Goal: Information Seeking & Learning: Learn about a topic

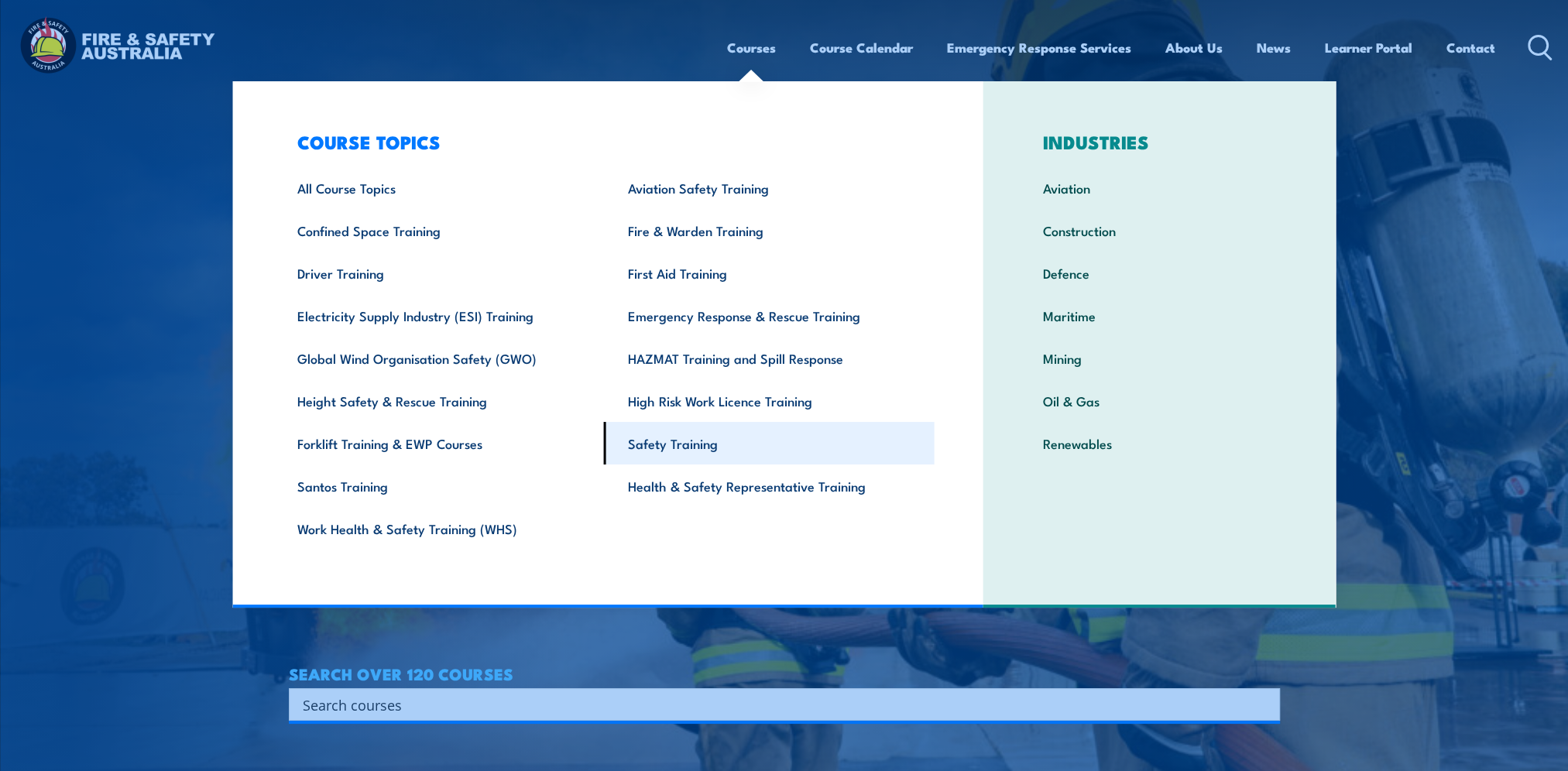
click at [691, 442] on link "Safety Training" at bounding box center [769, 443] width 331 height 43
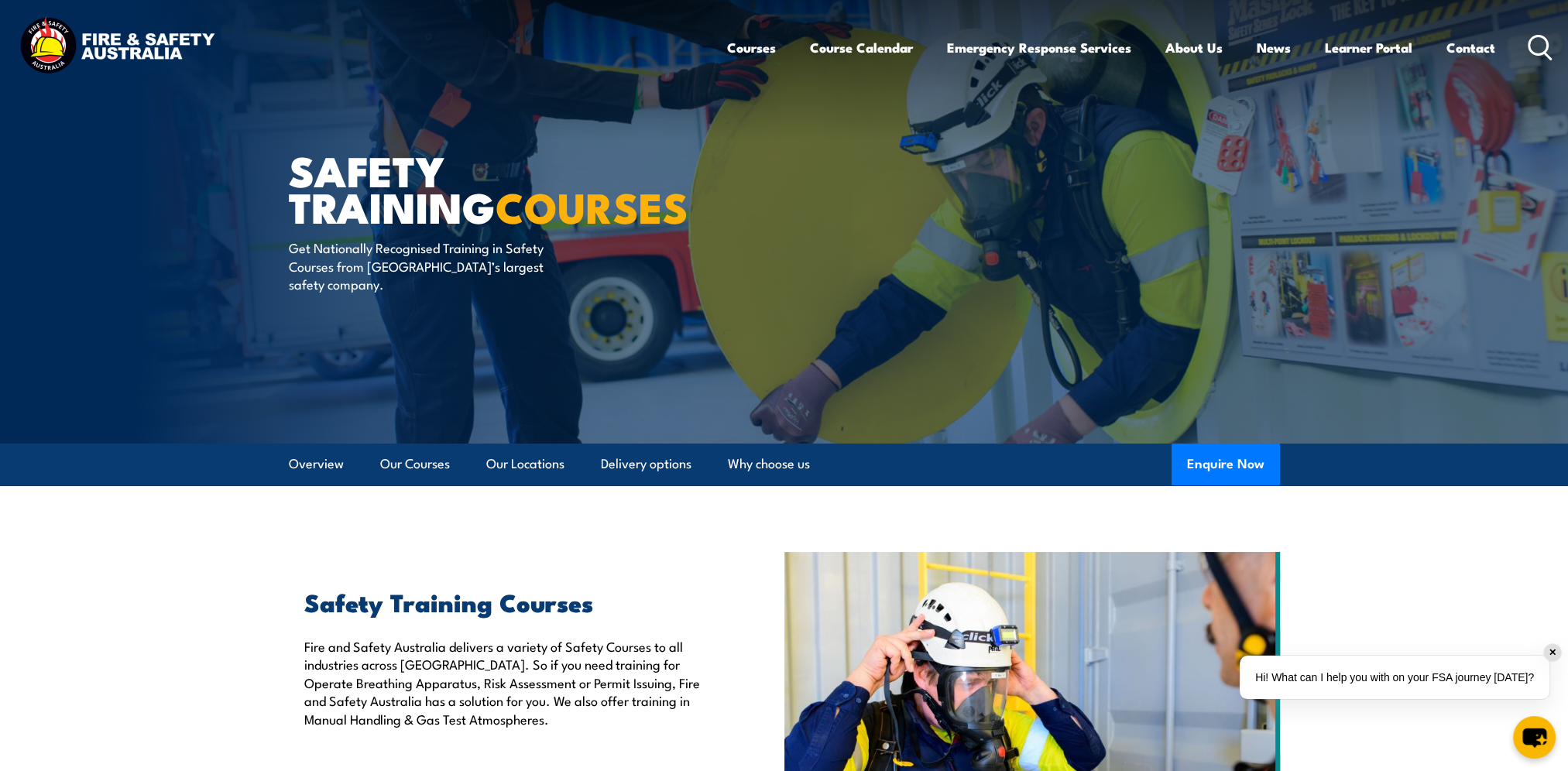
click at [1541, 48] on icon at bounding box center [1540, 47] width 25 height 25
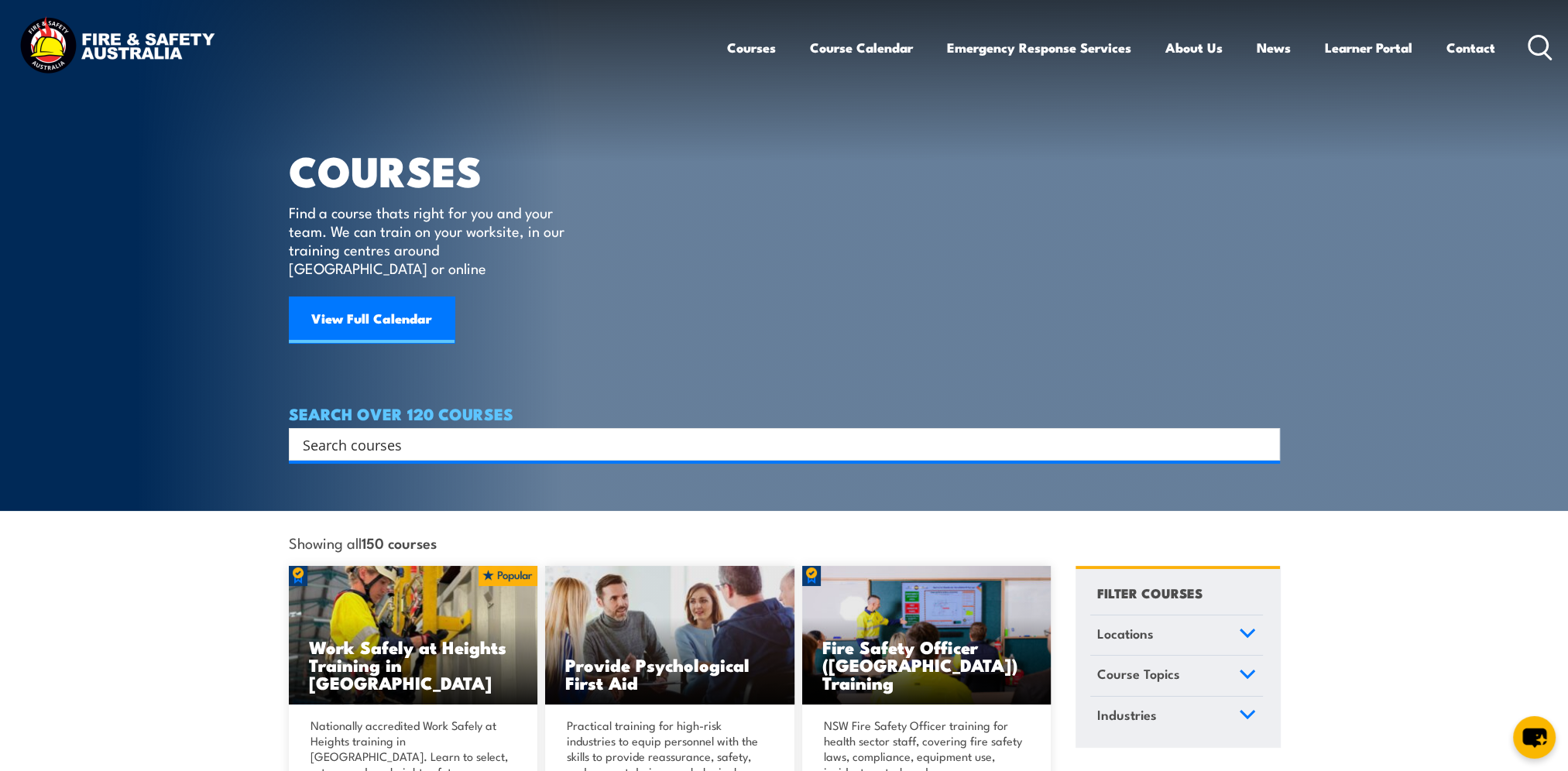
scroll to position [309, 0]
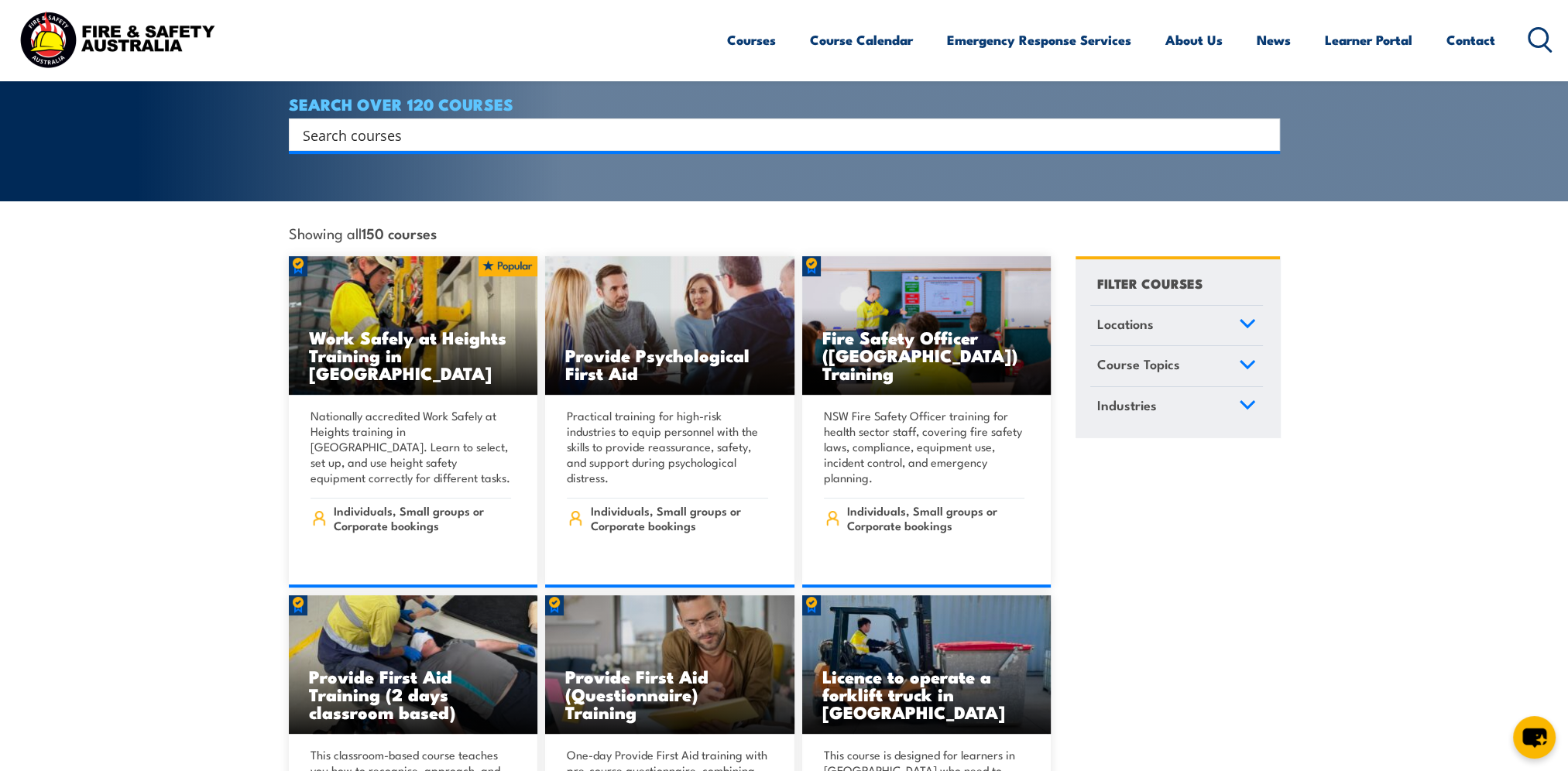
click at [412, 123] on input "Search input" at bounding box center [774, 135] width 943 height 23
click at [382, 123] on input "Search input" at bounding box center [774, 135] width 943 height 23
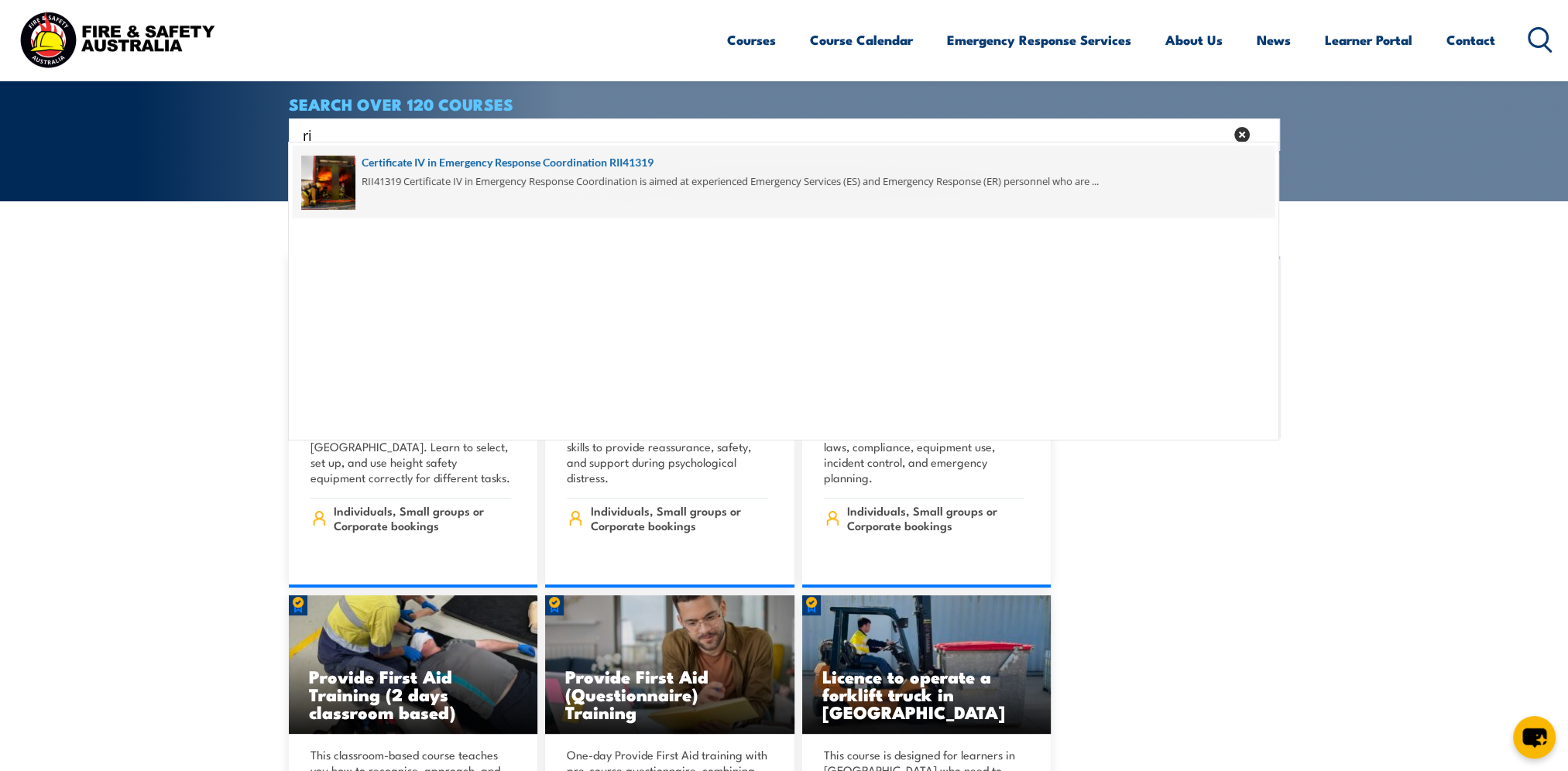
type input "r"
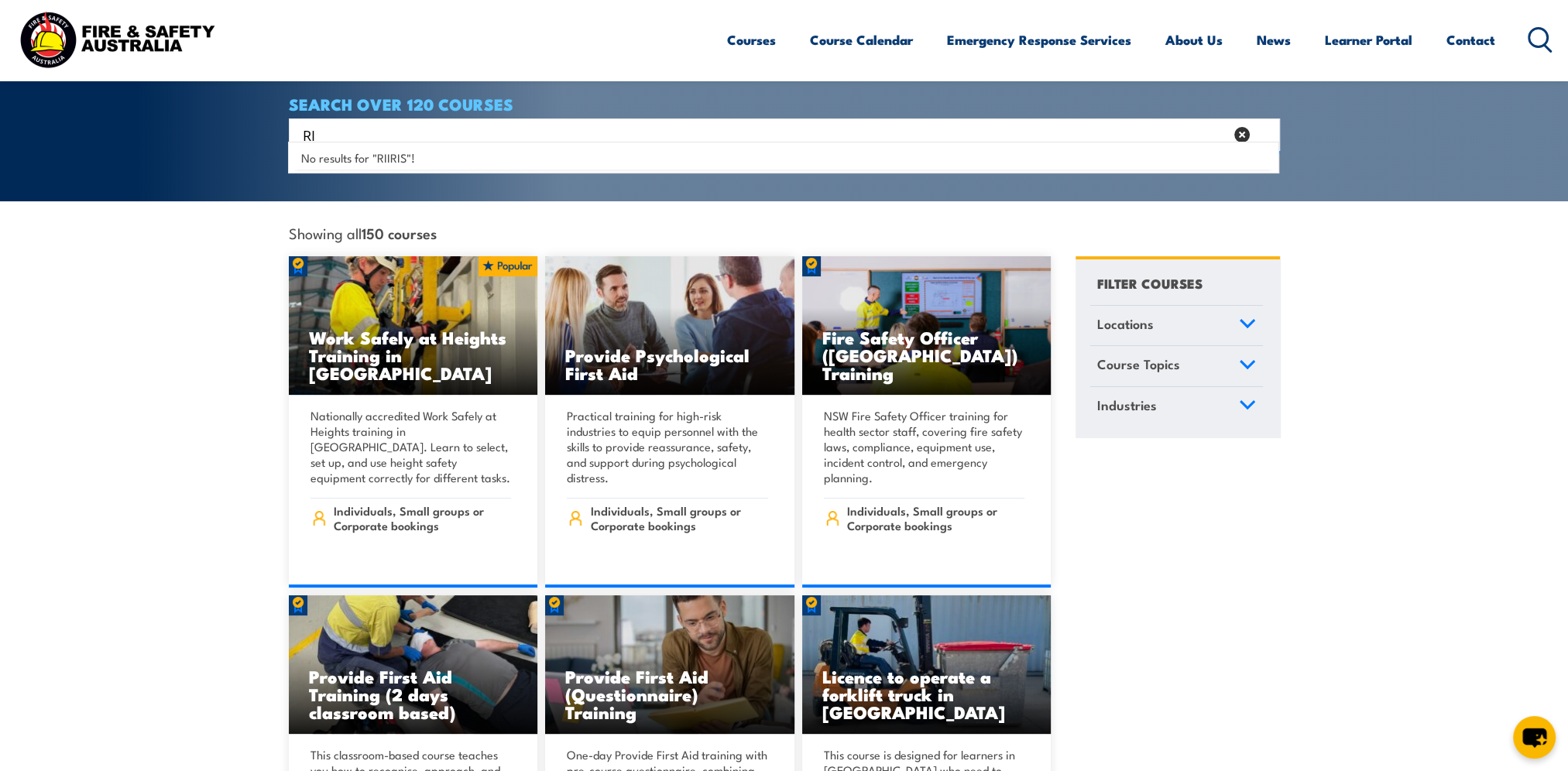
type input "R"
drag, startPoint x: 293, startPoint y: 104, endPoint x: 188, endPoint y: 103, distance: 105.0
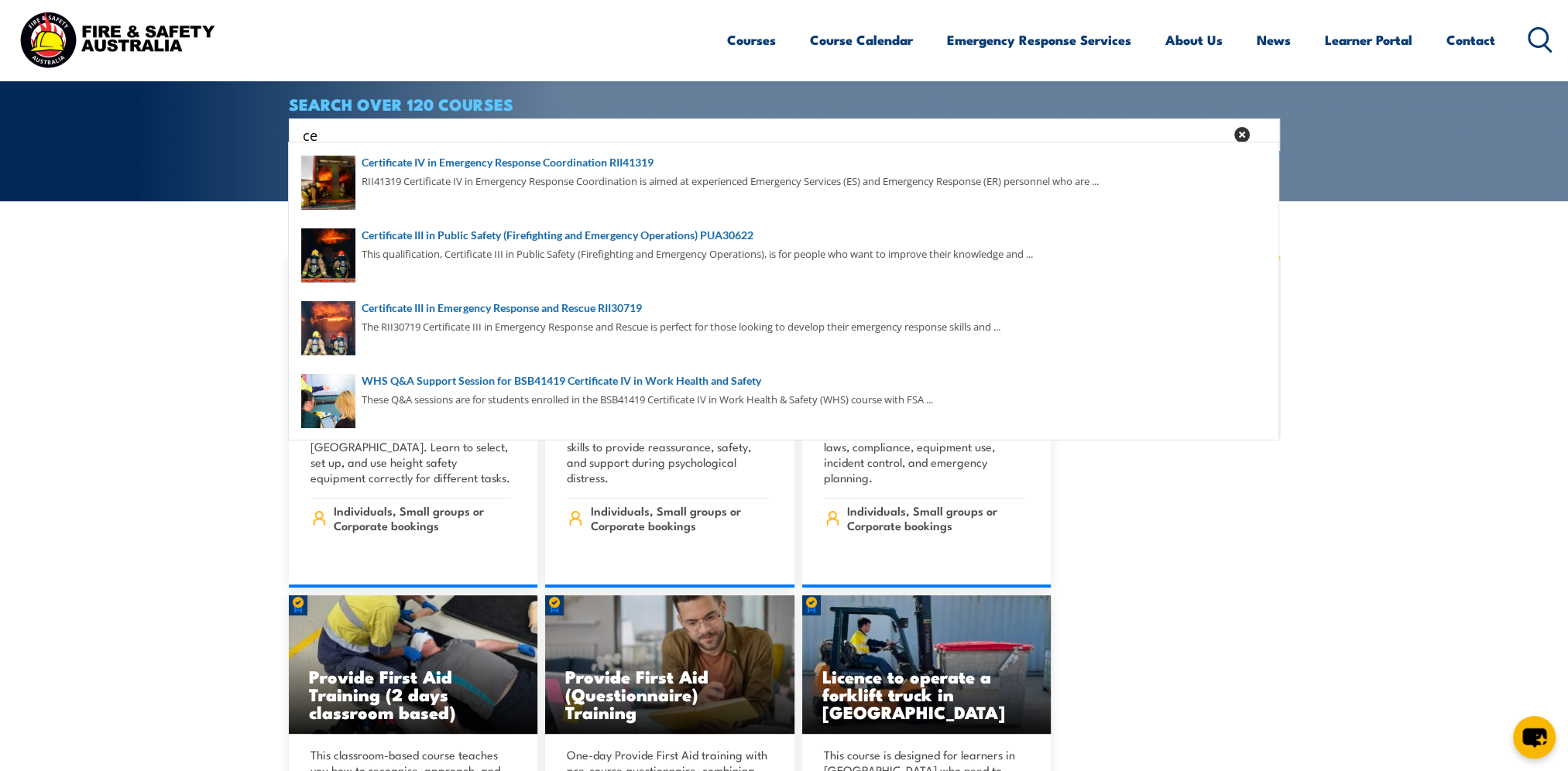
type input "c"
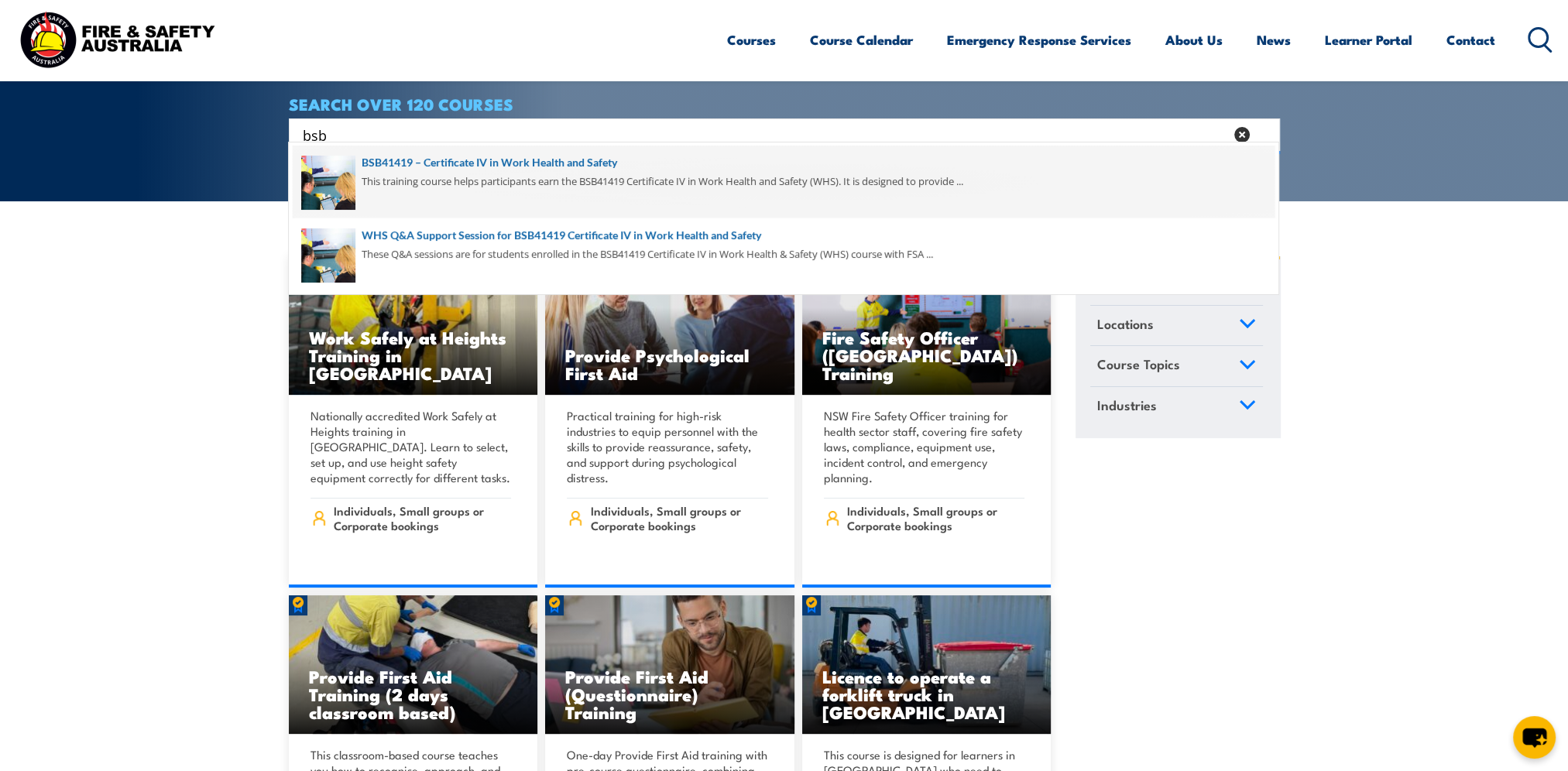
type input "bsb"
click at [518, 163] on span at bounding box center [784, 181] width 981 height 73
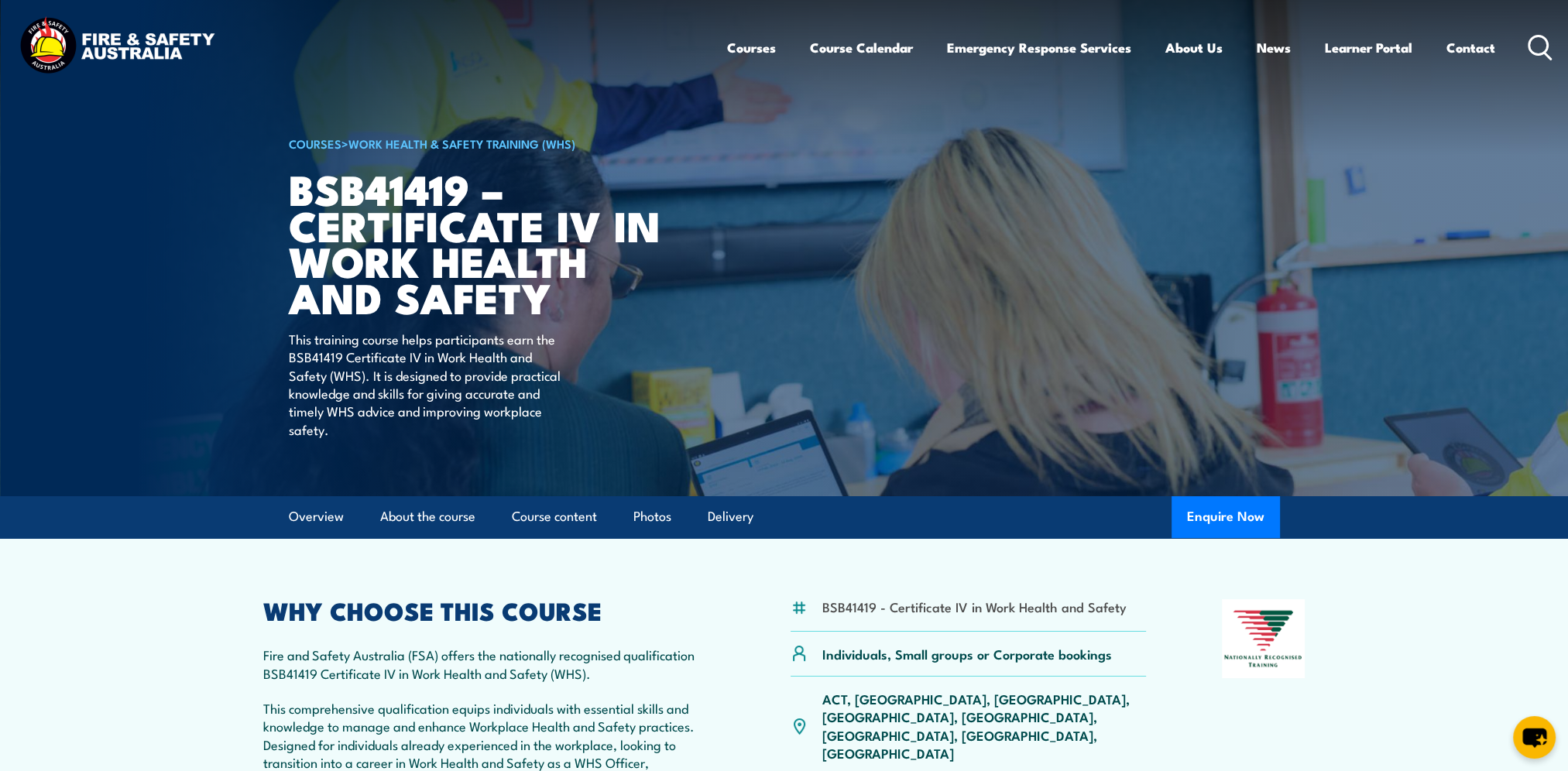
click at [1545, 47] on circle at bounding box center [1538, 44] width 19 height 19
click at [1538, 43] on icon at bounding box center [1540, 47] width 25 height 25
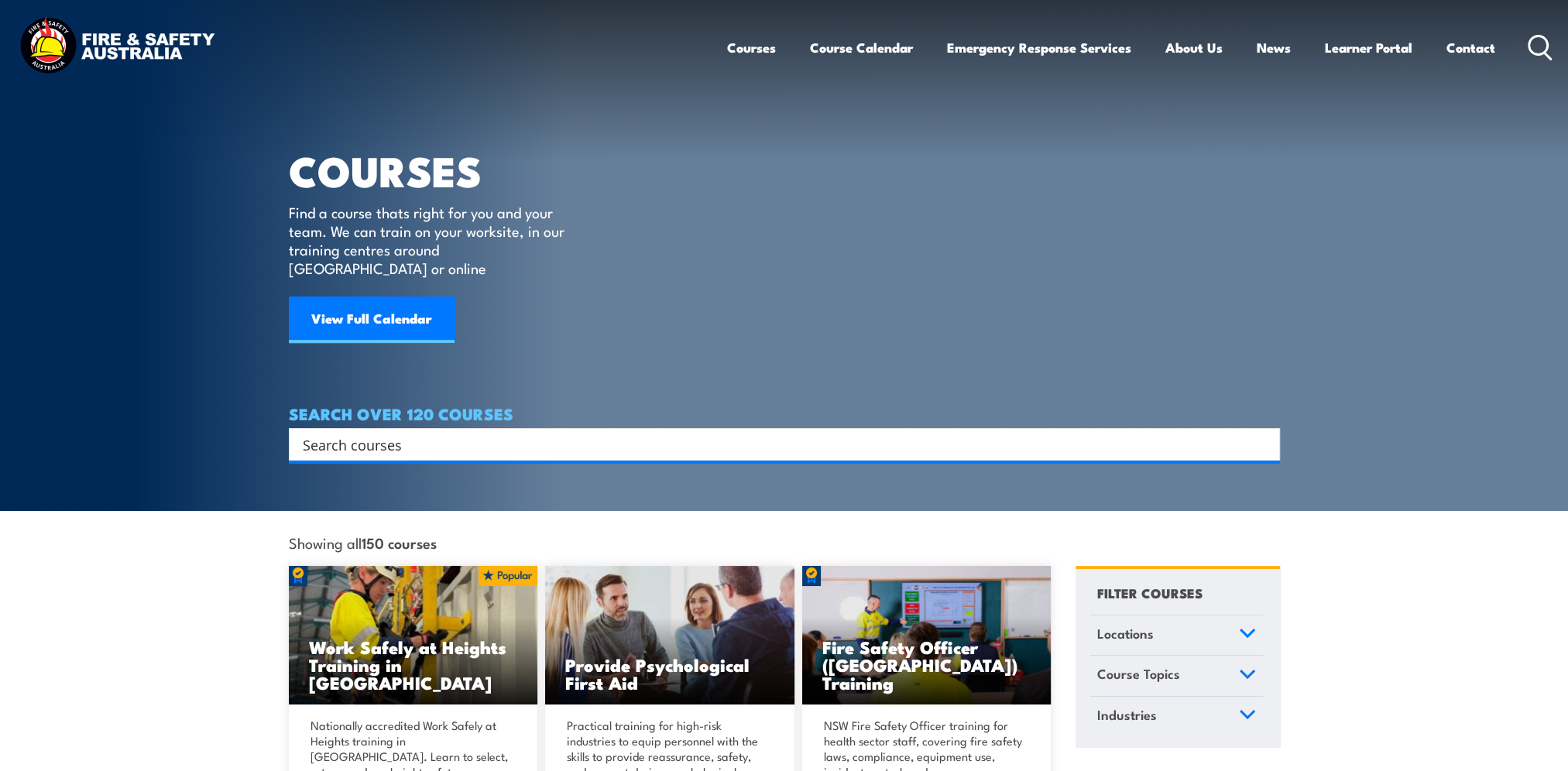
click at [533, 432] on input "Search input" at bounding box center [774, 444] width 943 height 23
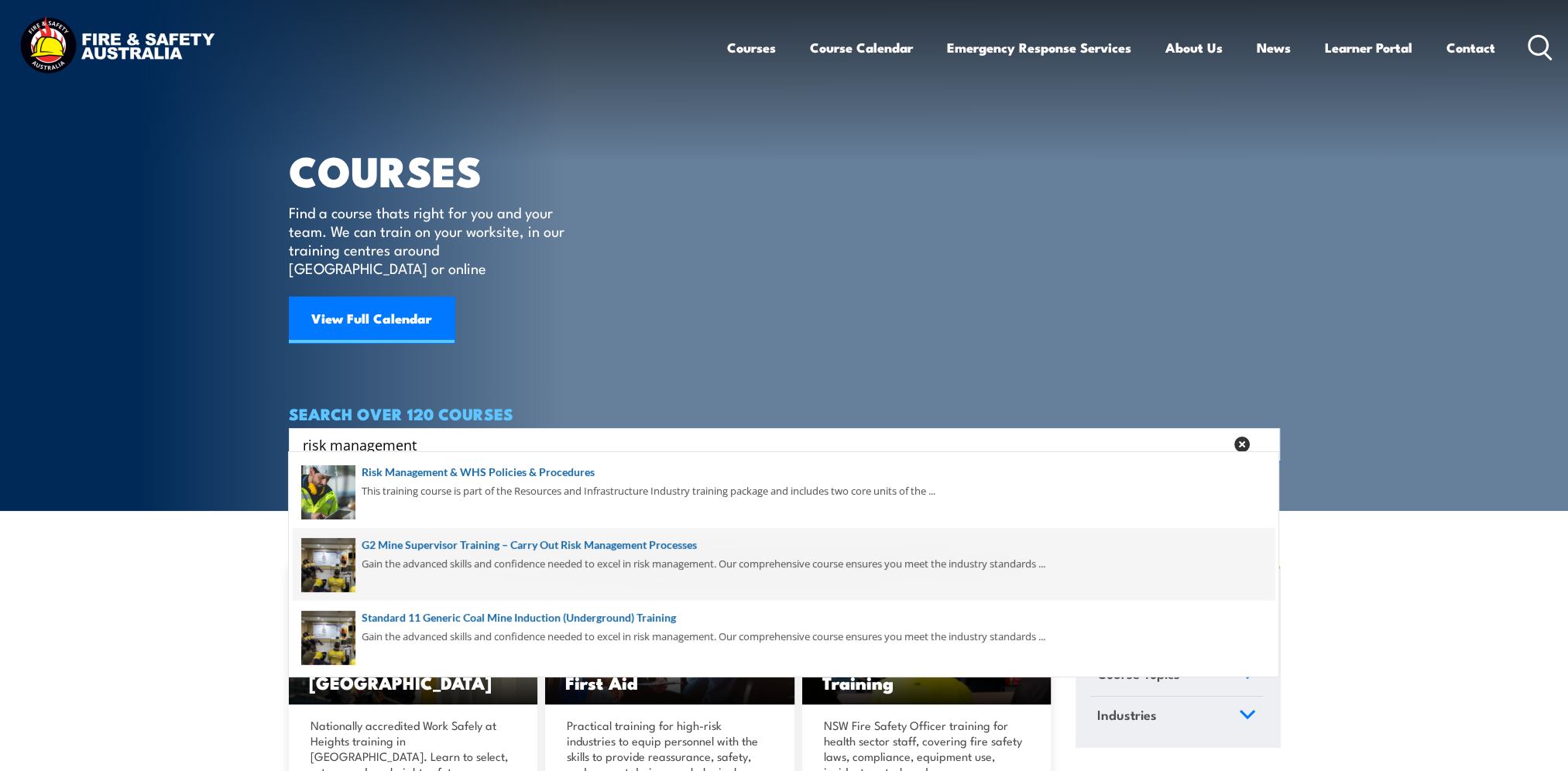
type input "risk management"
click at [487, 554] on span at bounding box center [784, 563] width 981 height 73
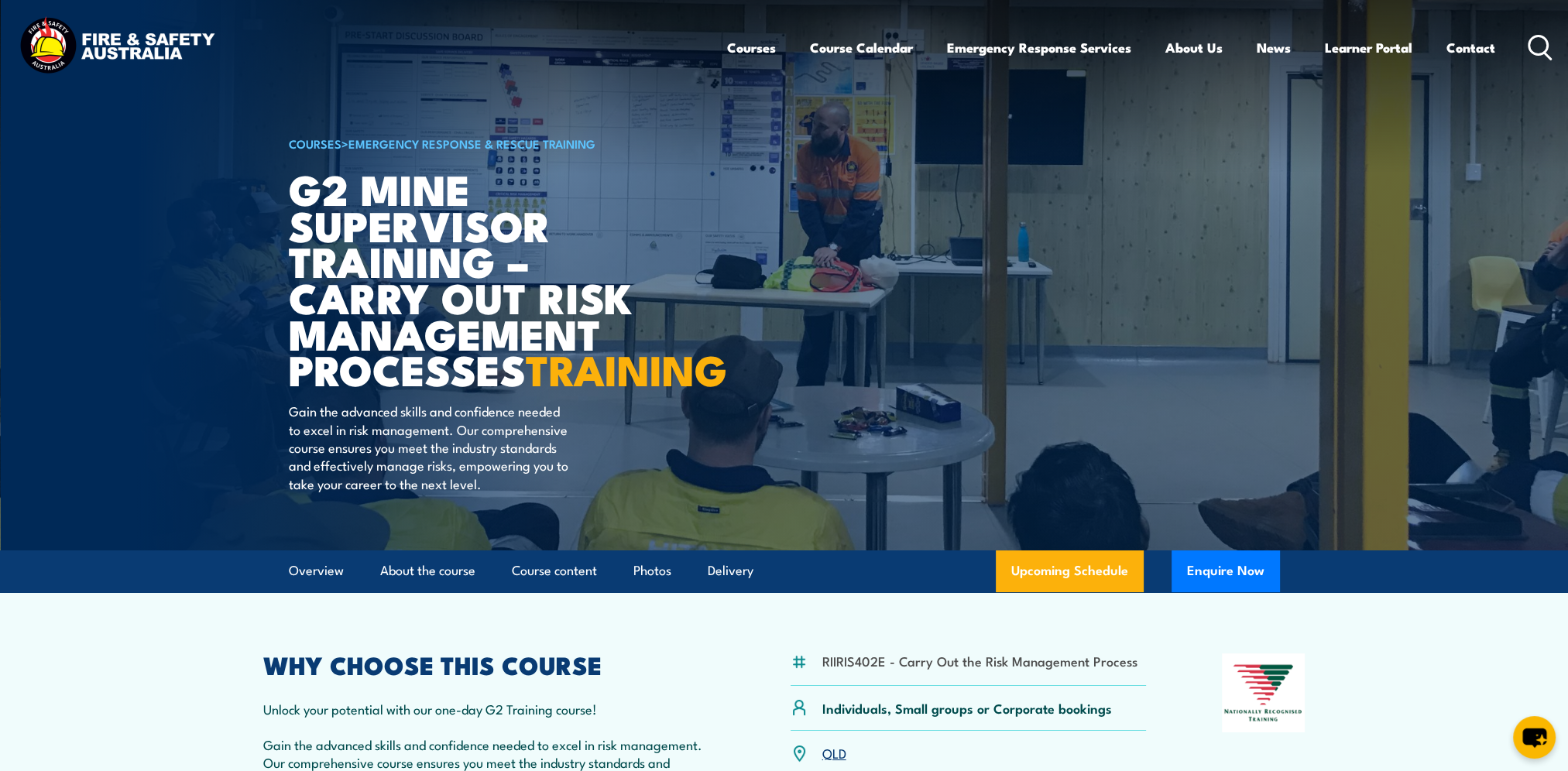
click at [1550, 43] on icon at bounding box center [1540, 47] width 25 height 25
click at [1543, 43] on icon at bounding box center [1540, 47] width 25 height 25
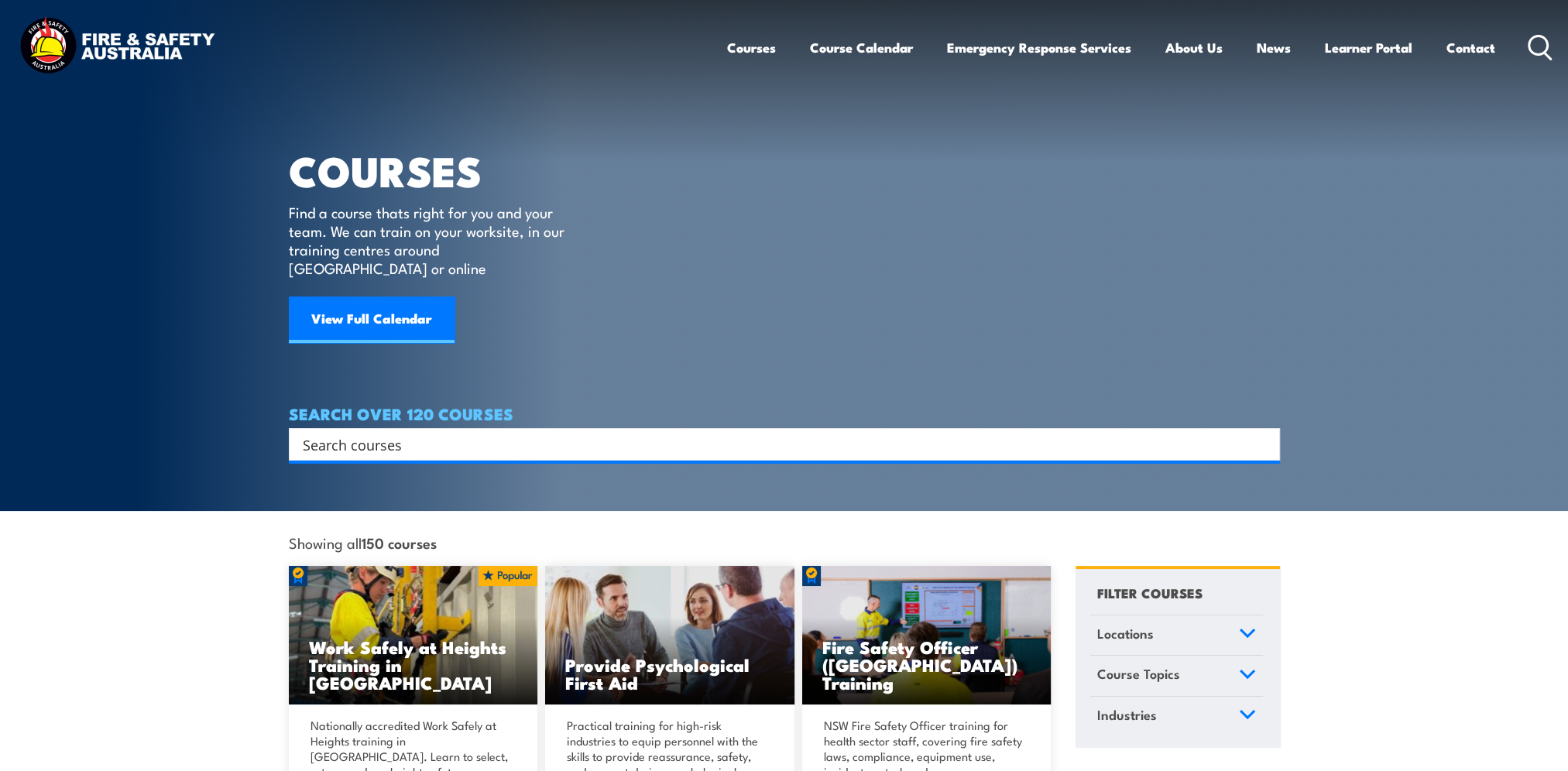
click at [405, 432] on input "Search input" at bounding box center [774, 444] width 943 height 23
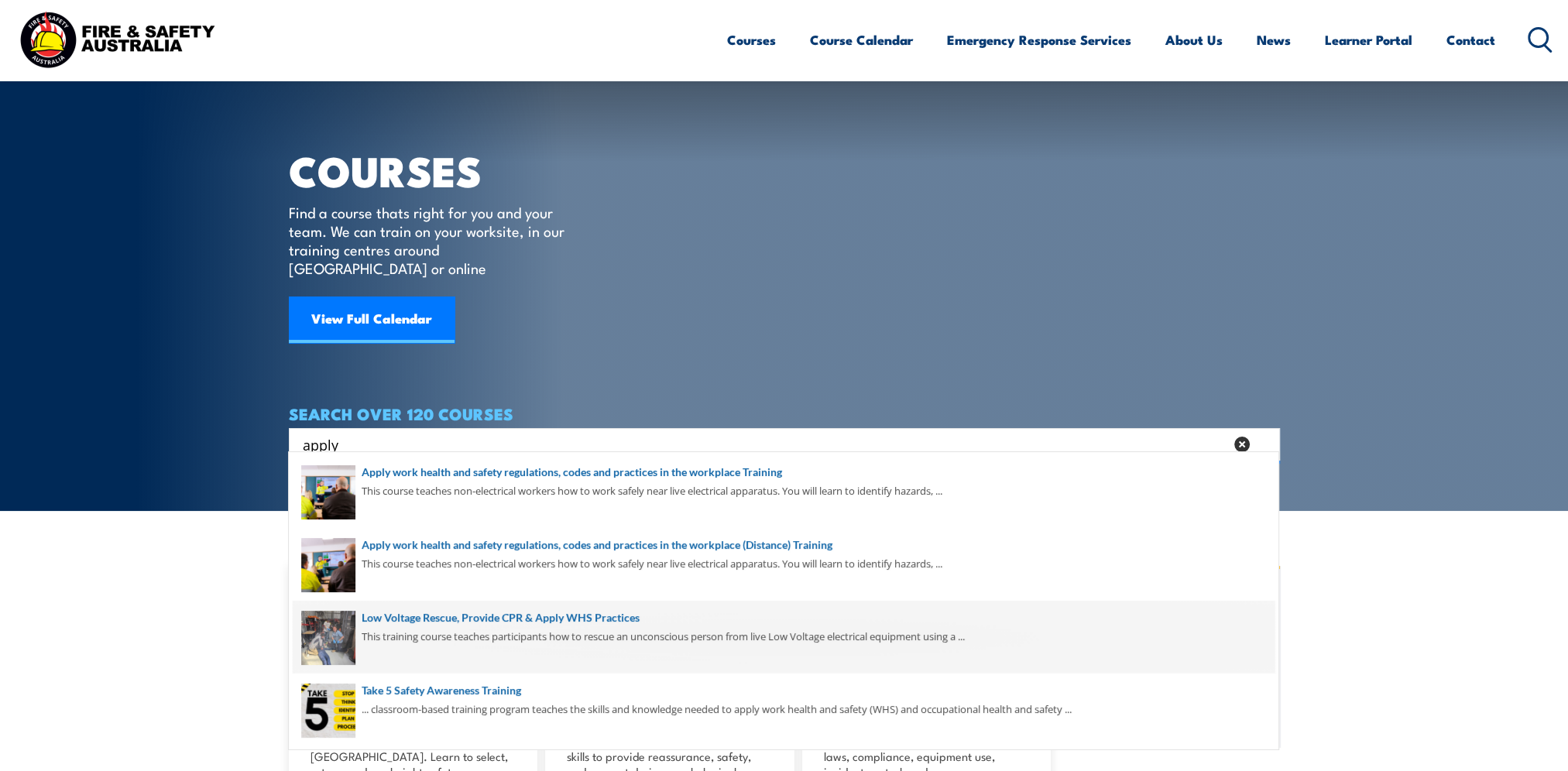
scroll to position [155, 0]
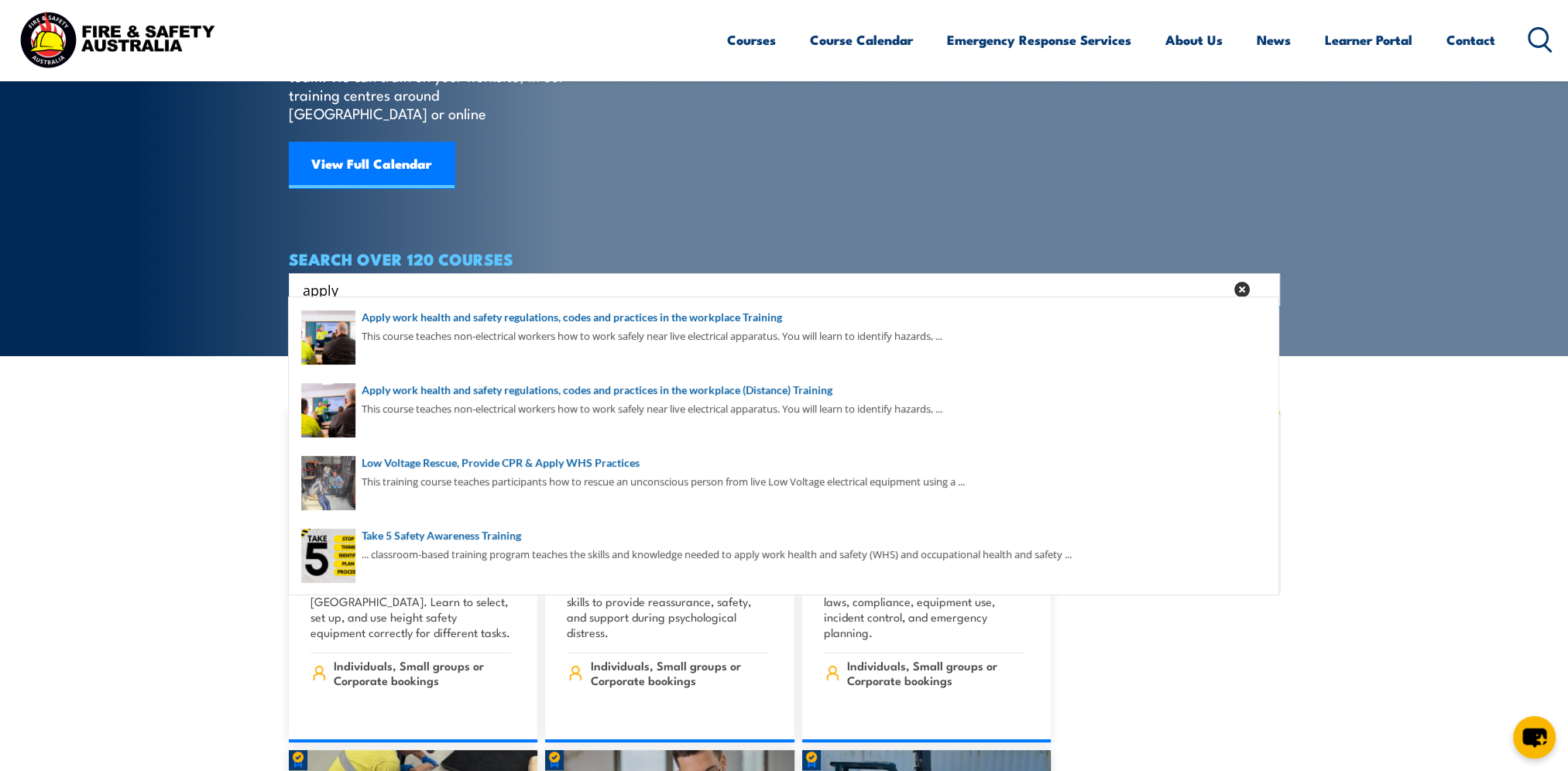
drag, startPoint x: 350, startPoint y: 269, endPoint x: 249, endPoint y: 274, distance: 101.1
click at [252, 274] on section "COURSES Find a course thats right for you and your team. We can train on your w…" at bounding box center [784, 100] width 1568 height 511
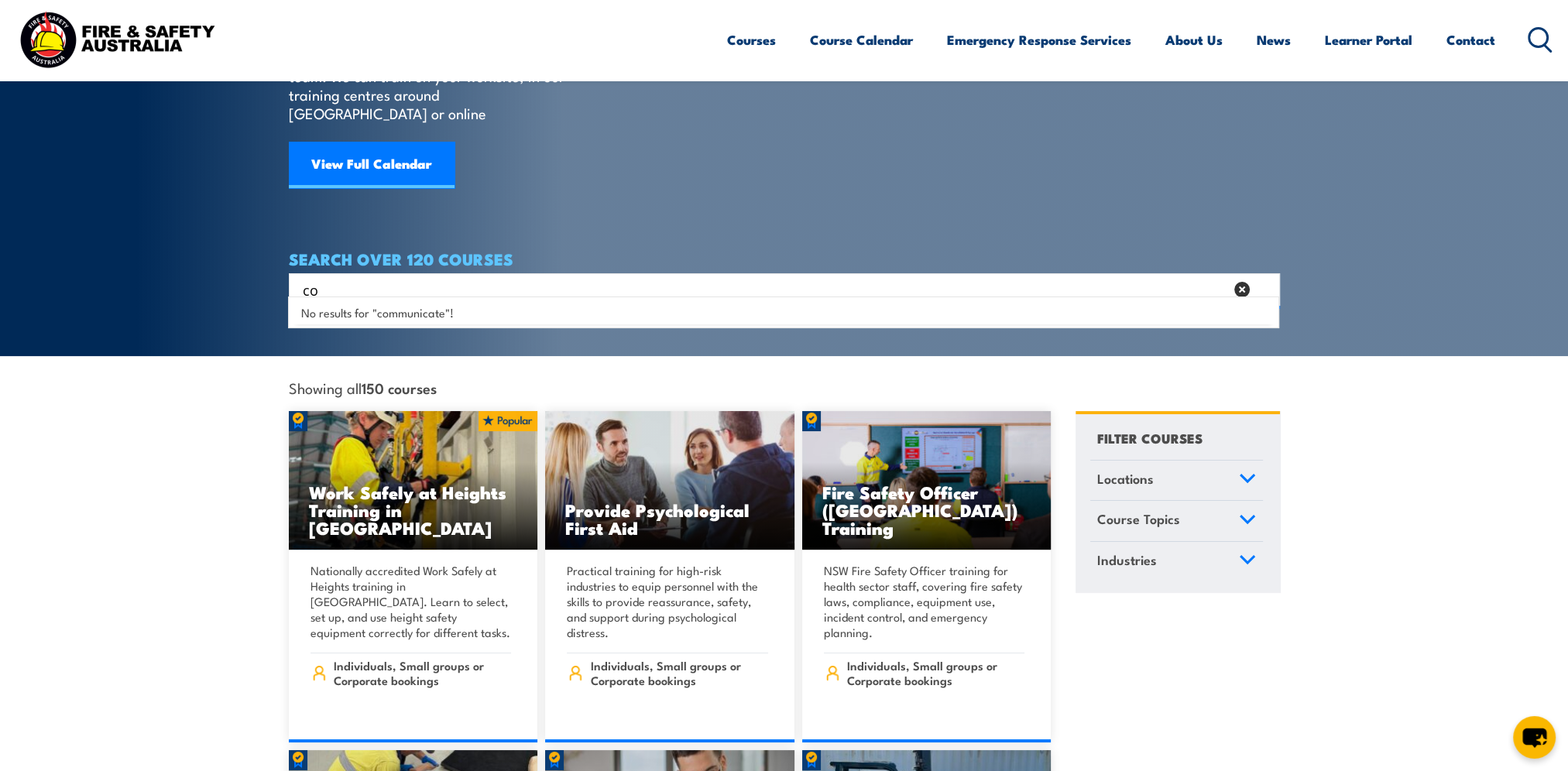
type input "c"
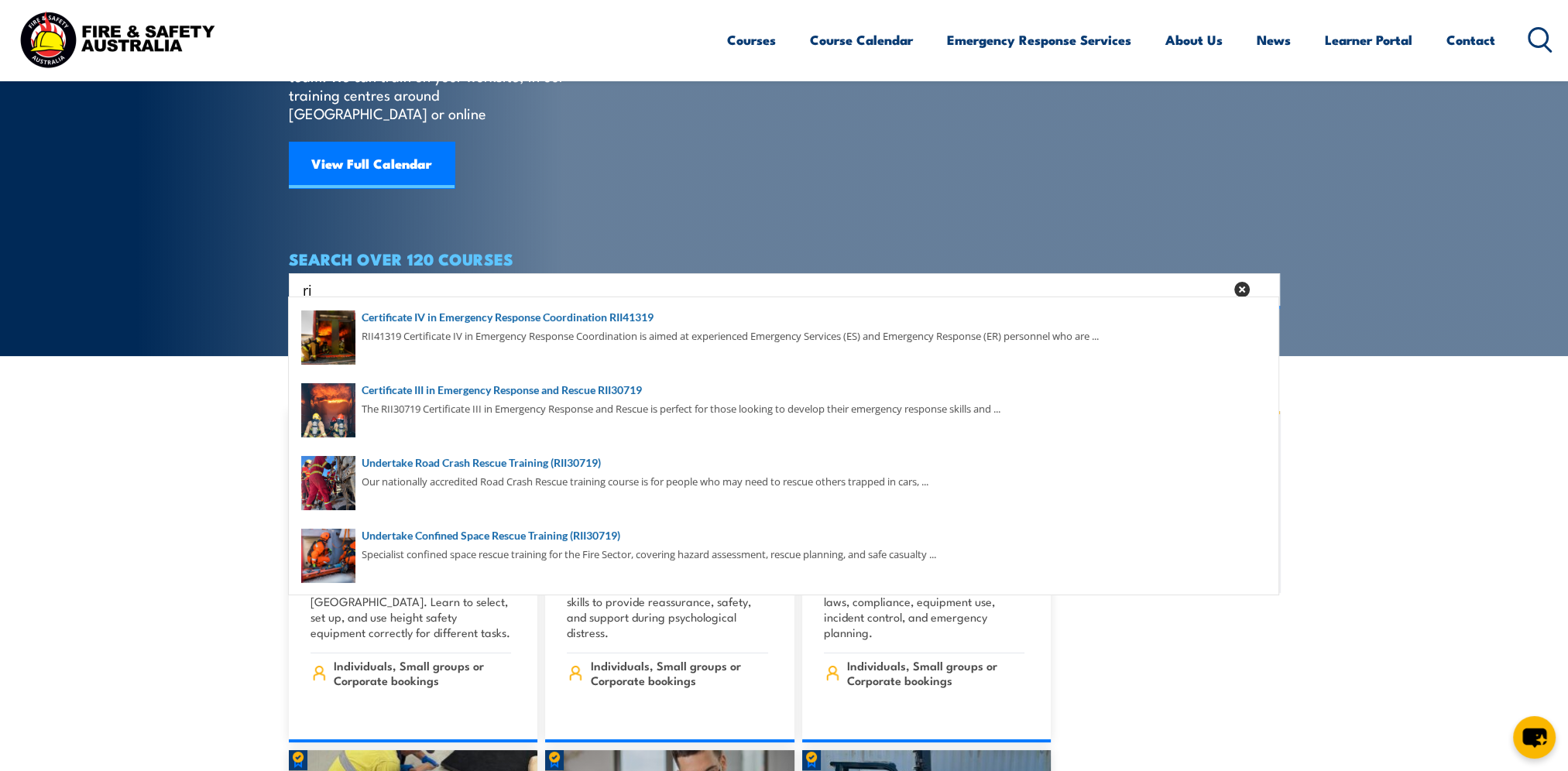
type input "r"
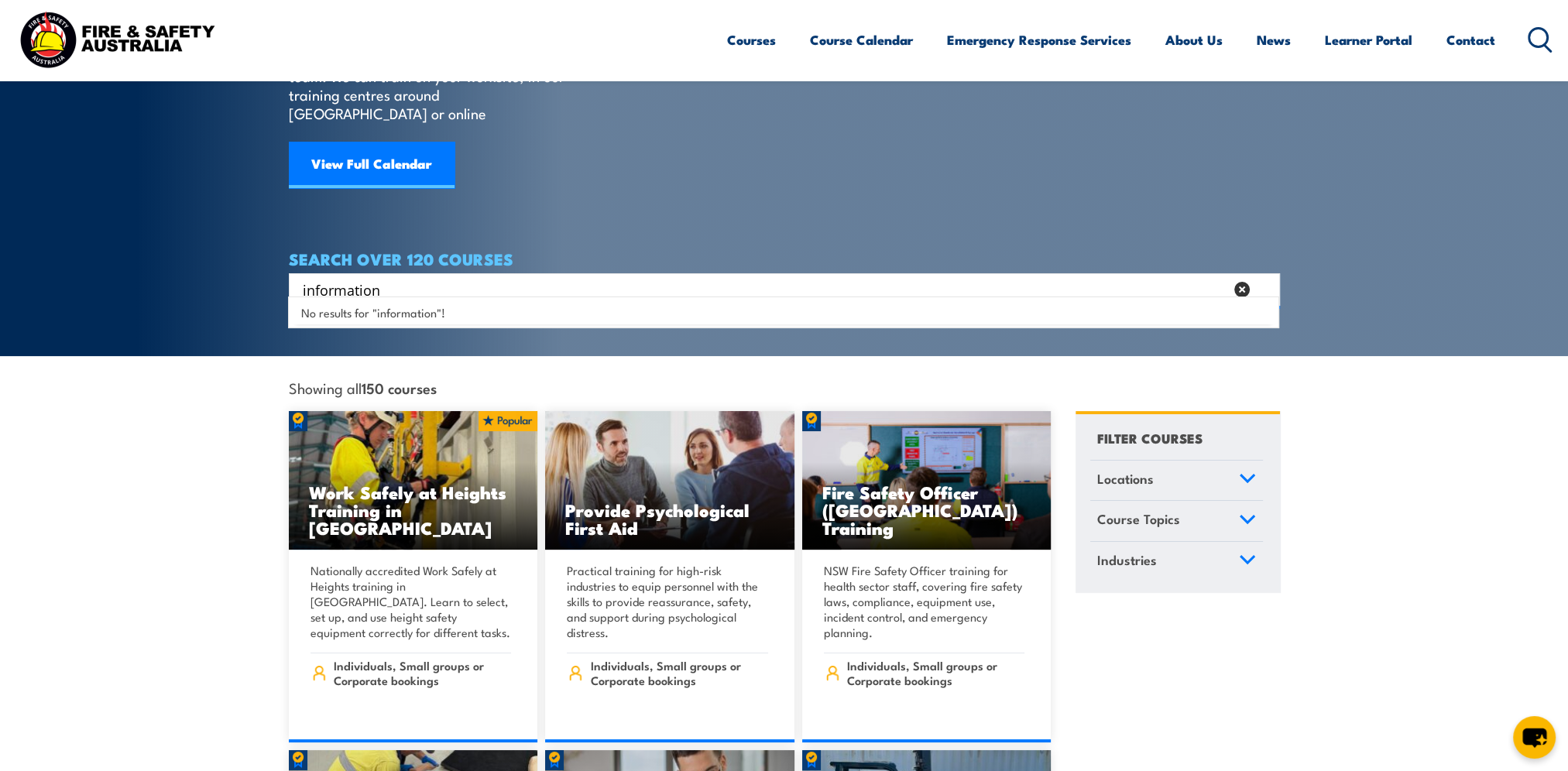
drag, startPoint x: 368, startPoint y: 269, endPoint x: 117, endPoint y: 276, distance: 251.1
click at [117, 276] on section "COURSES Find a course thats right for you and your team. We can train on your w…" at bounding box center [784, 100] width 1568 height 511
type input "R"
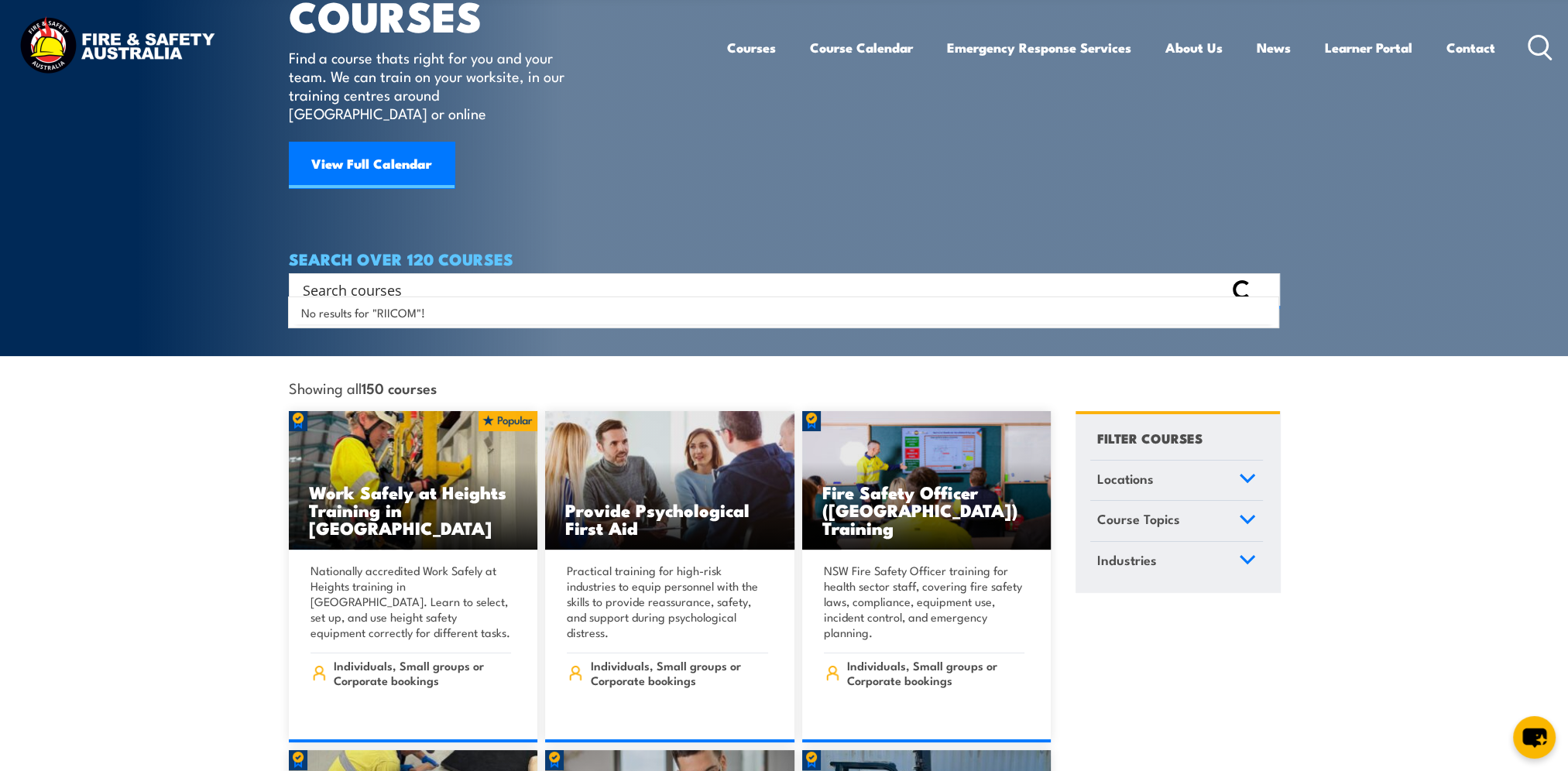
scroll to position [0, 0]
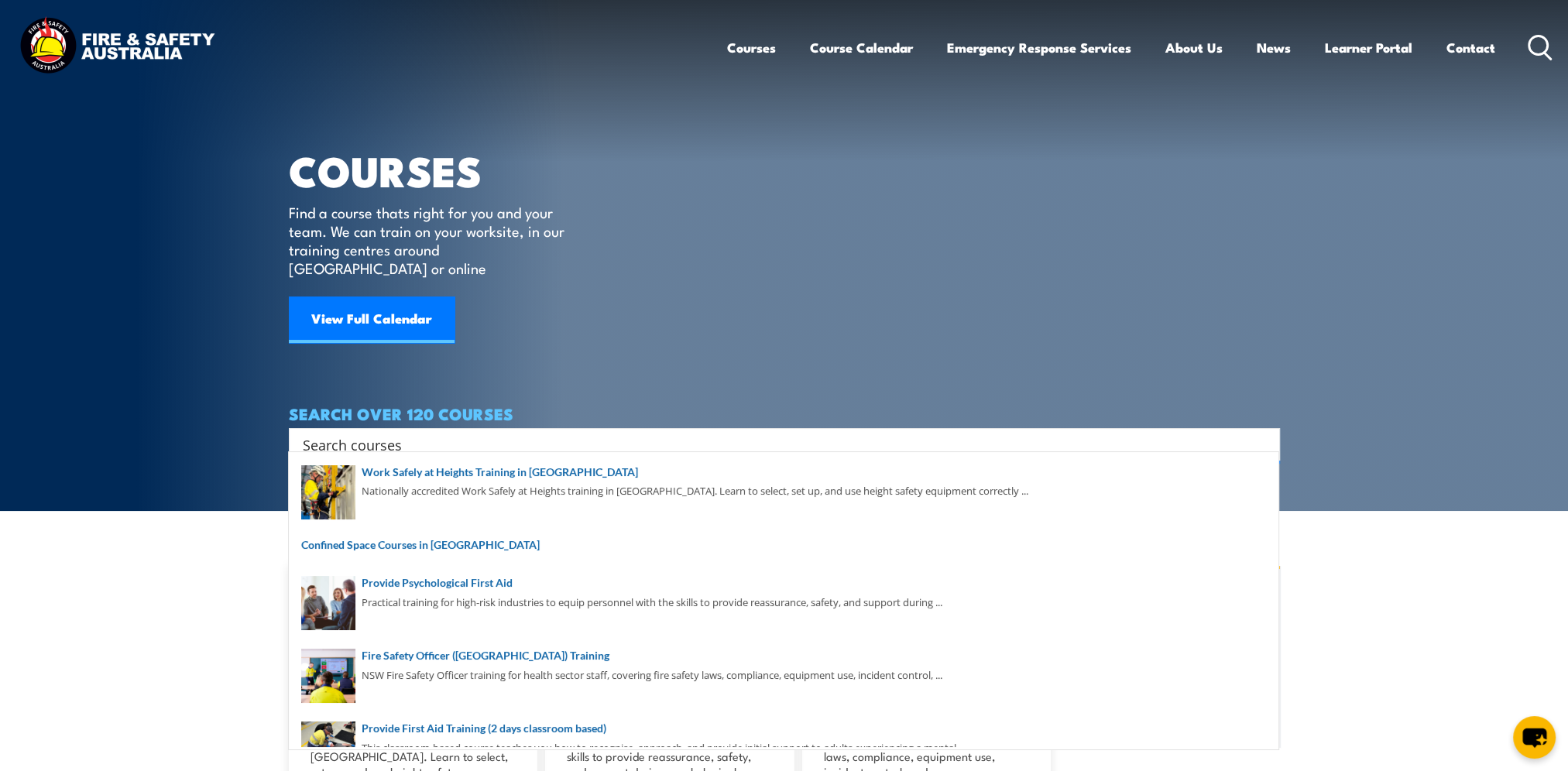
drag, startPoint x: 484, startPoint y: 431, endPoint x: 134, endPoint y: 431, distance: 350.0
click at [134, 431] on section "COURSES Find a course thats right for you and your team. We can train on your w…" at bounding box center [784, 255] width 1568 height 511
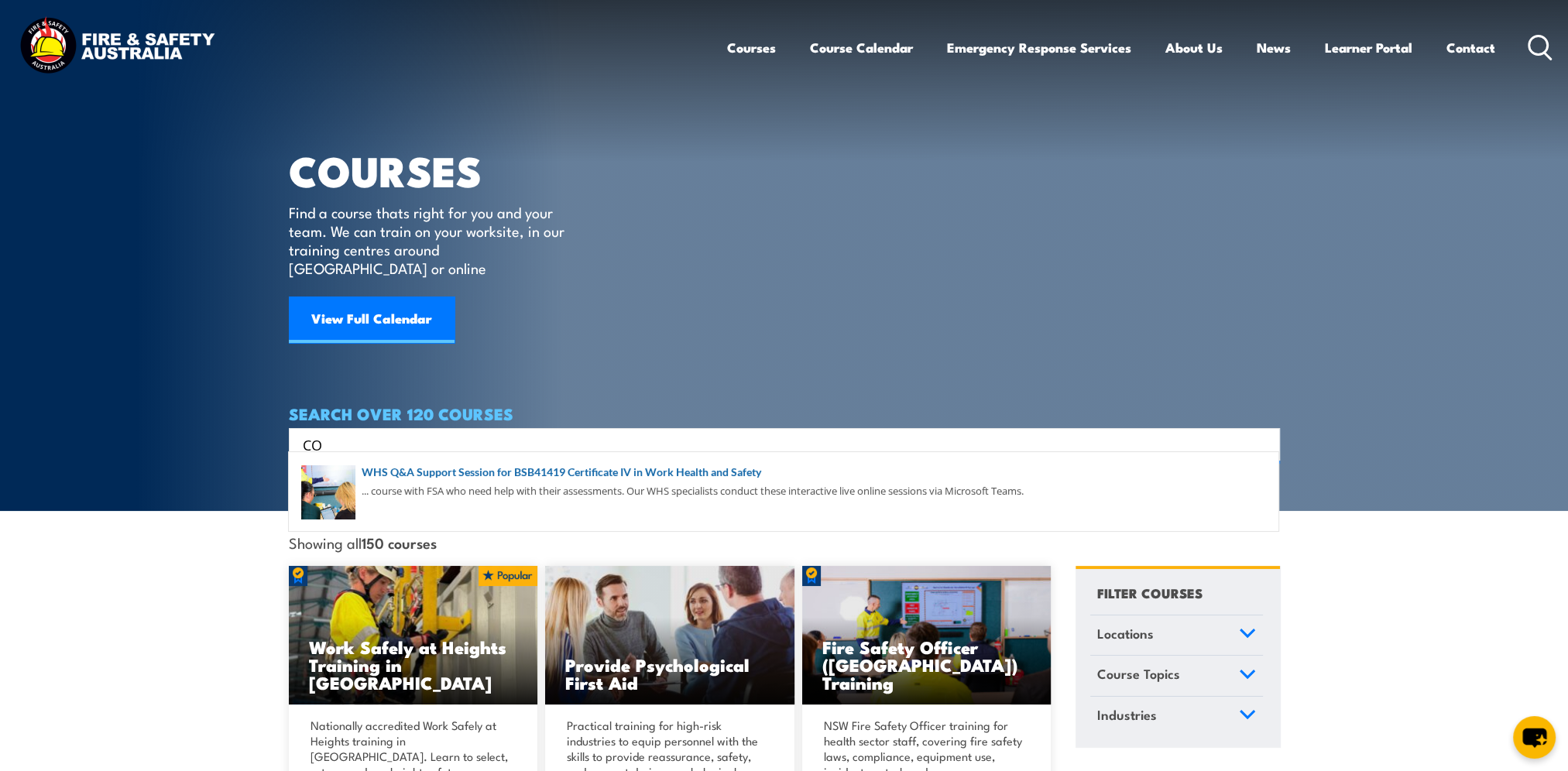
type input "C"
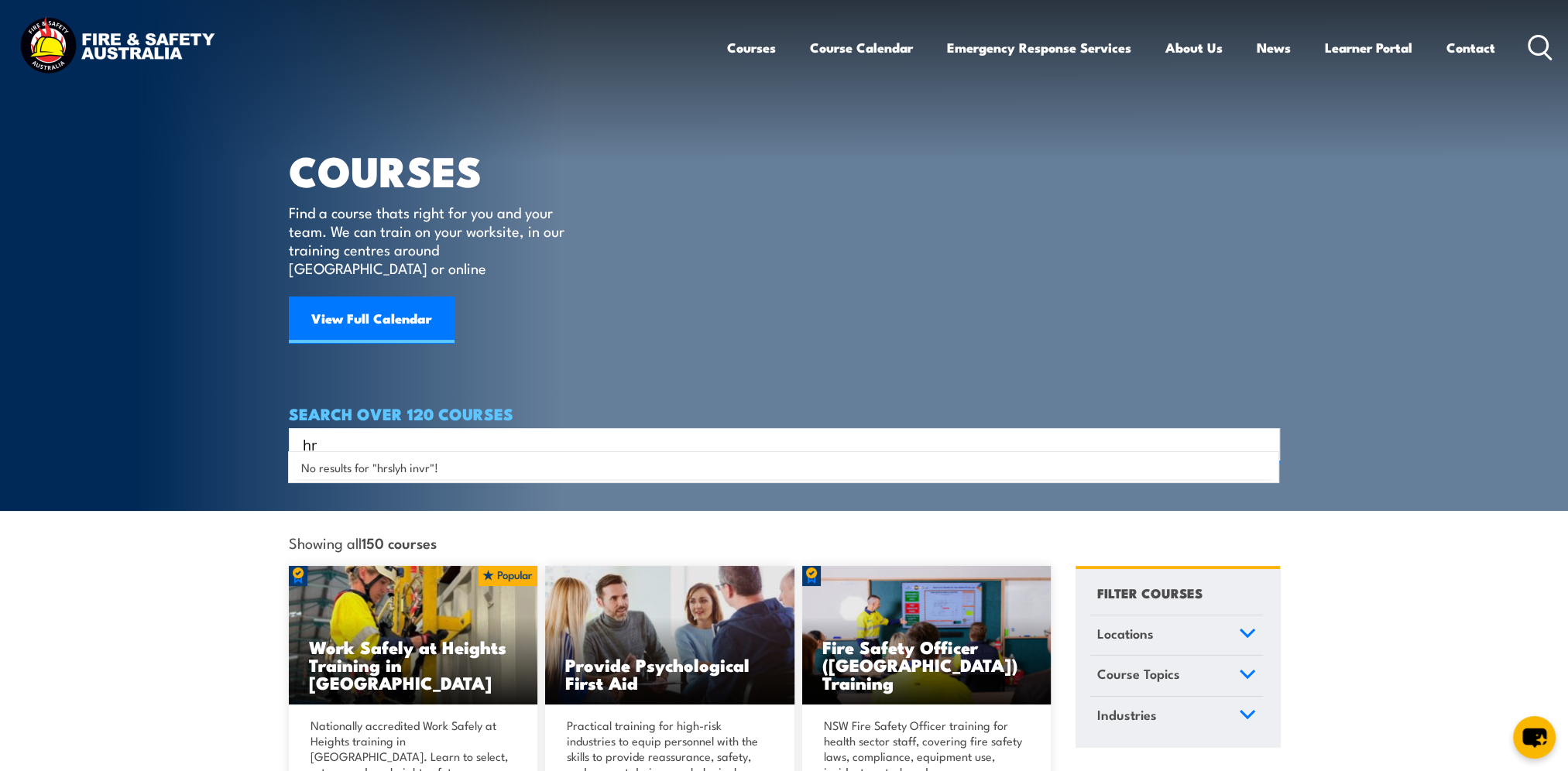
type input "h"
type input "i"
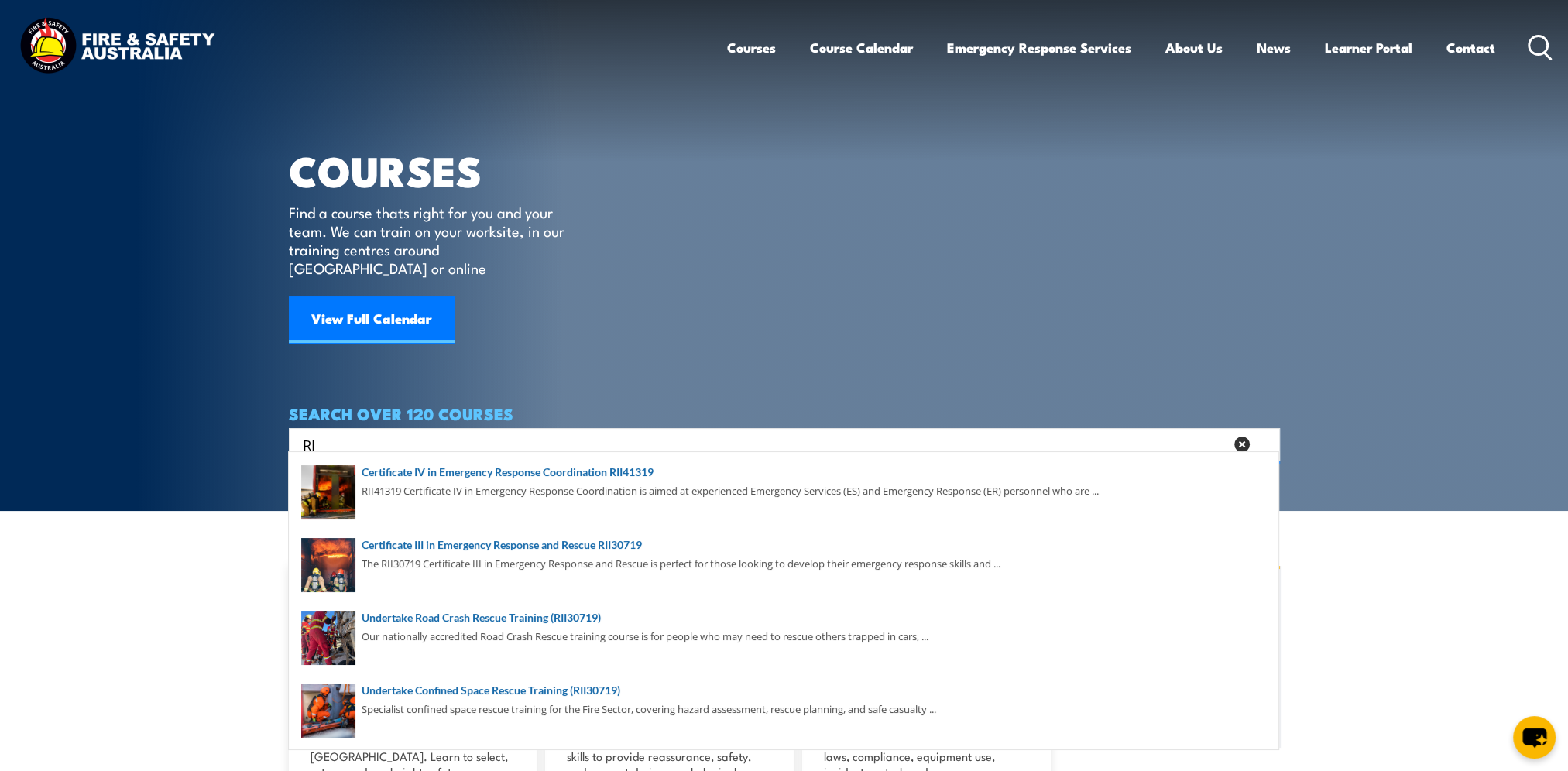
type input "R"
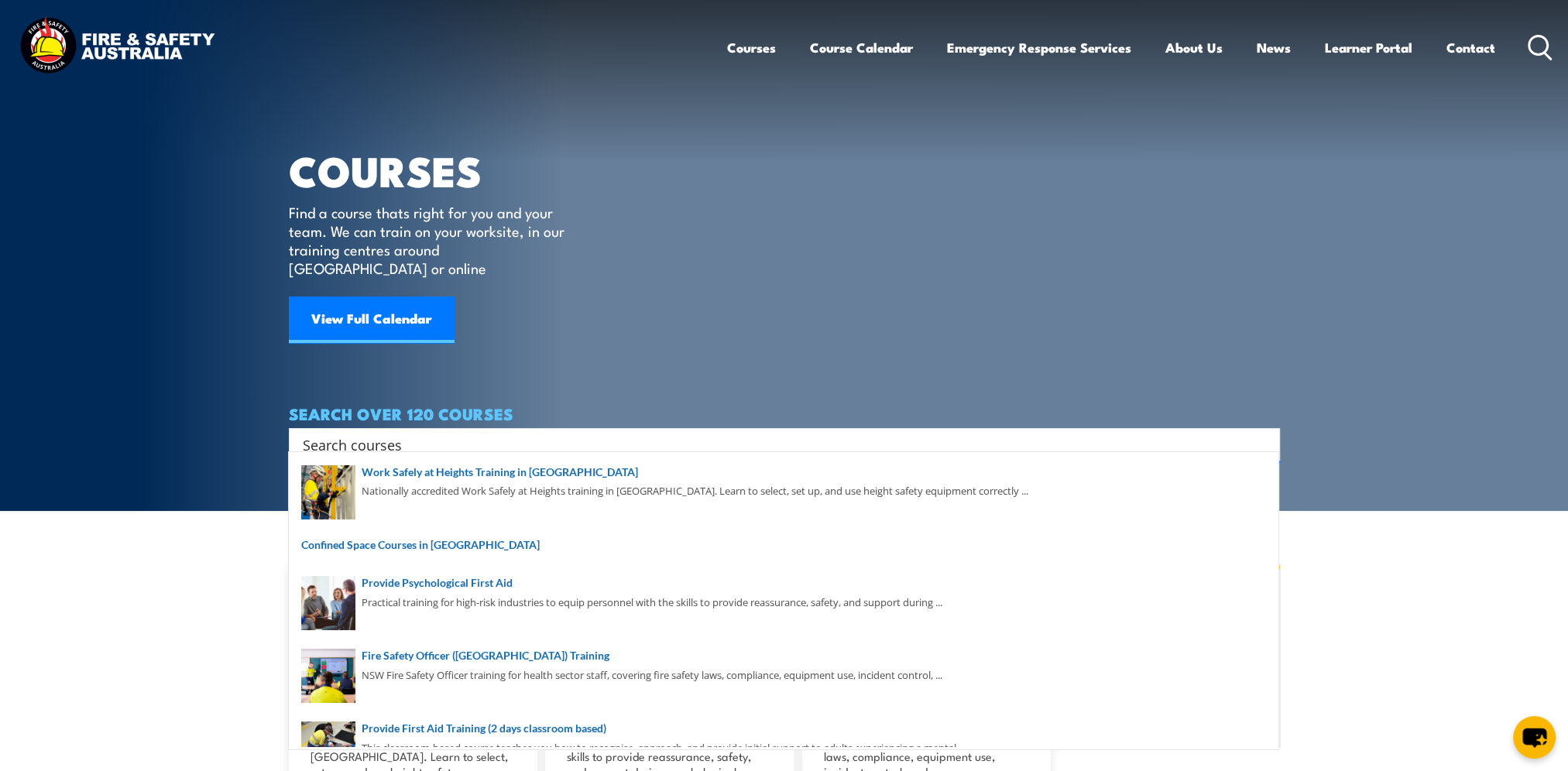
drag, startPoint x: 359, startPoint y: 427, endPoint x: 226, endPoint y: 427, distance: 133.0
click at [226, 427] on section "COURSES Find a course thats right for you and your team. We can train on your w…" at bounding box center [784, 255] width 1568 height 511
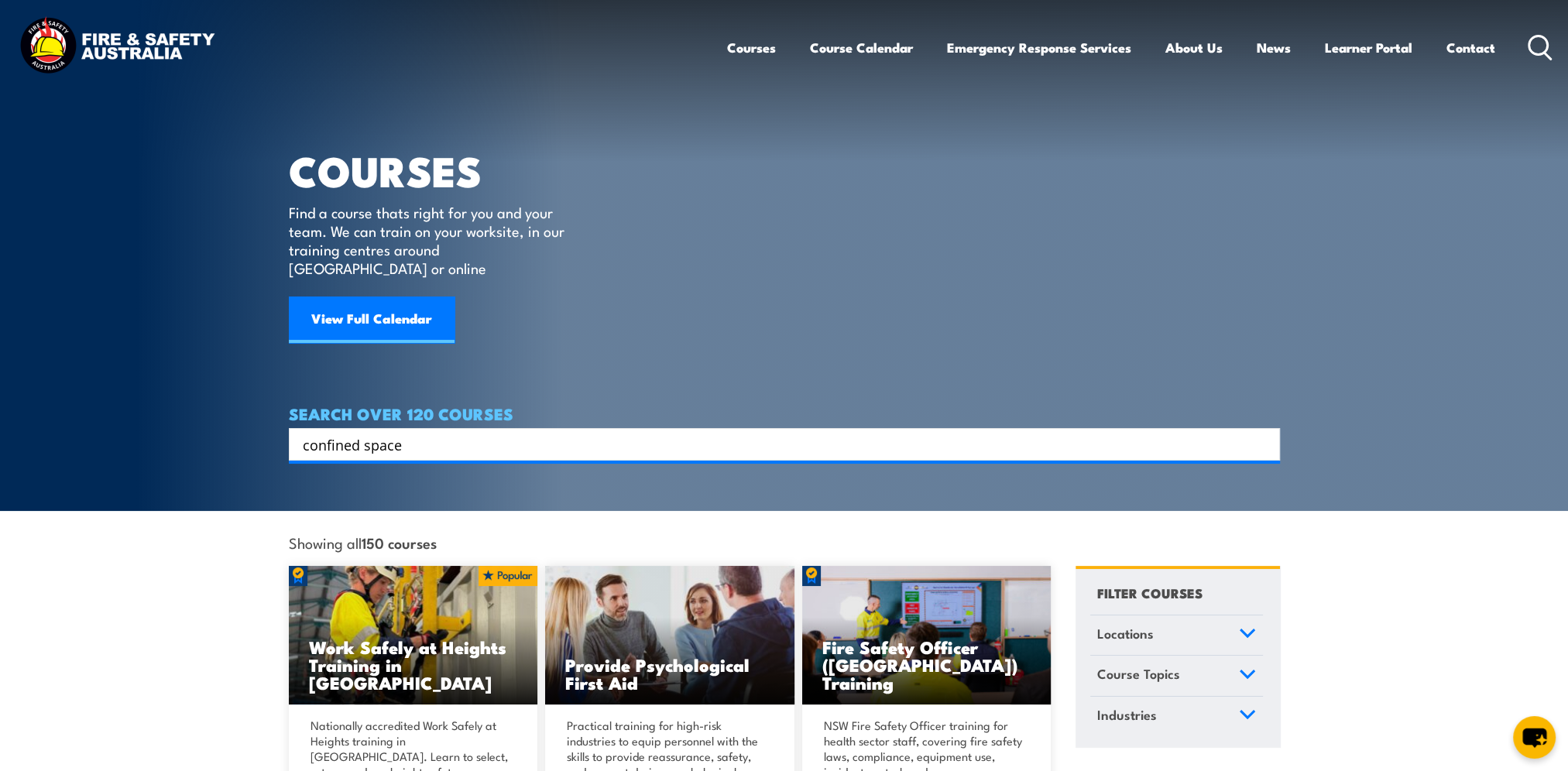
type input "confined space"
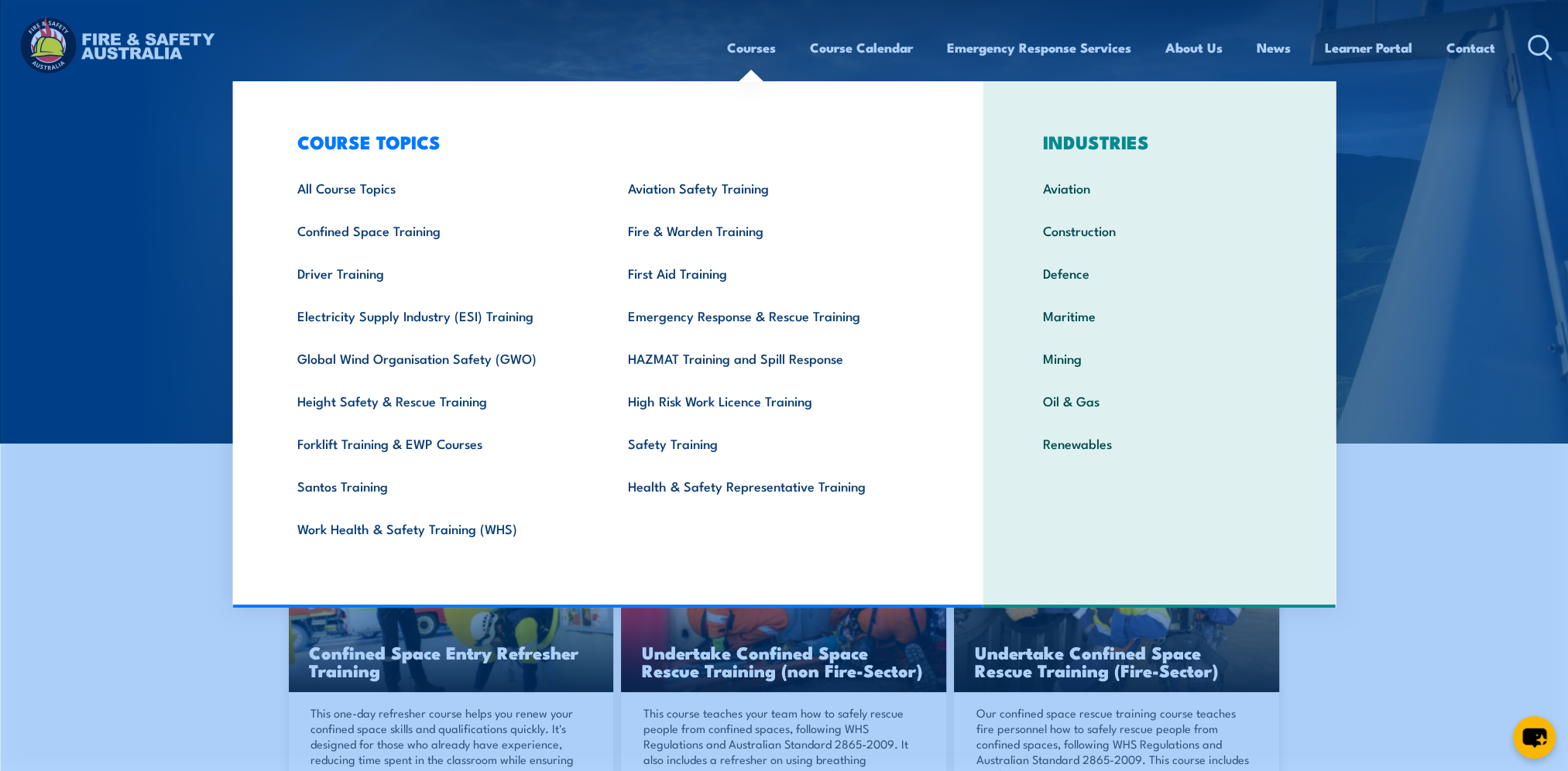
click at [770, 40] on link "Courses" at bounding box center [751, 48] width 48 height 41
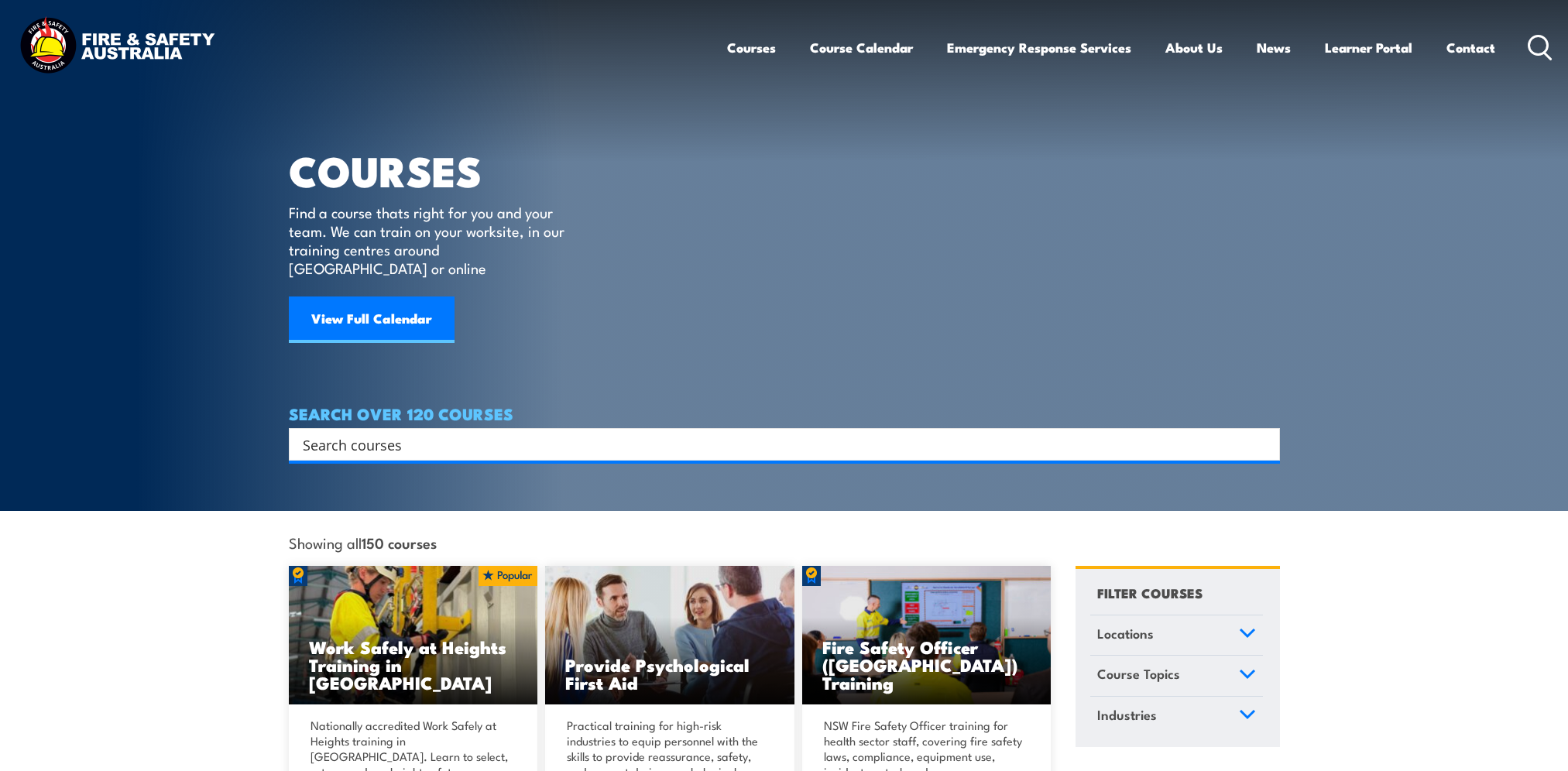
drag, startPoint x: 0, startPoint y: 0, endPoint x: 553, endPoint y: 429, distance: 699.9
click at [553, 432] on input "Search input" at bounding box center [774, 444] width 943 height 23
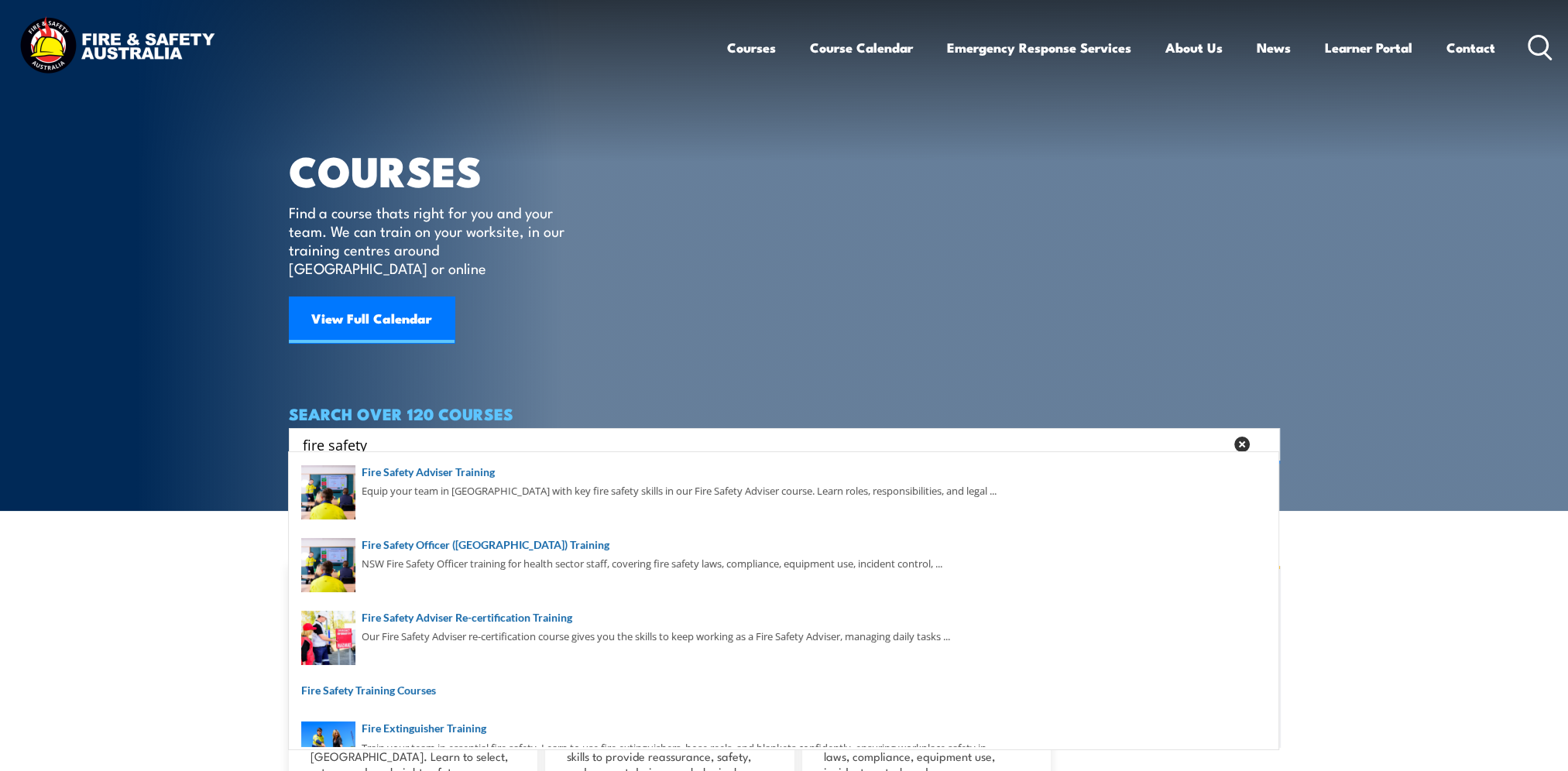
drag, startPoint x: 409, startPoint y: 427, endPoint x: 185, endPoint y: 429, distance: 224.0
click at [185, 429] on section "COURSES Find a course thats right for you and your team. We can train on your w…" at bounding box center [784, 255] width 1568 height 511
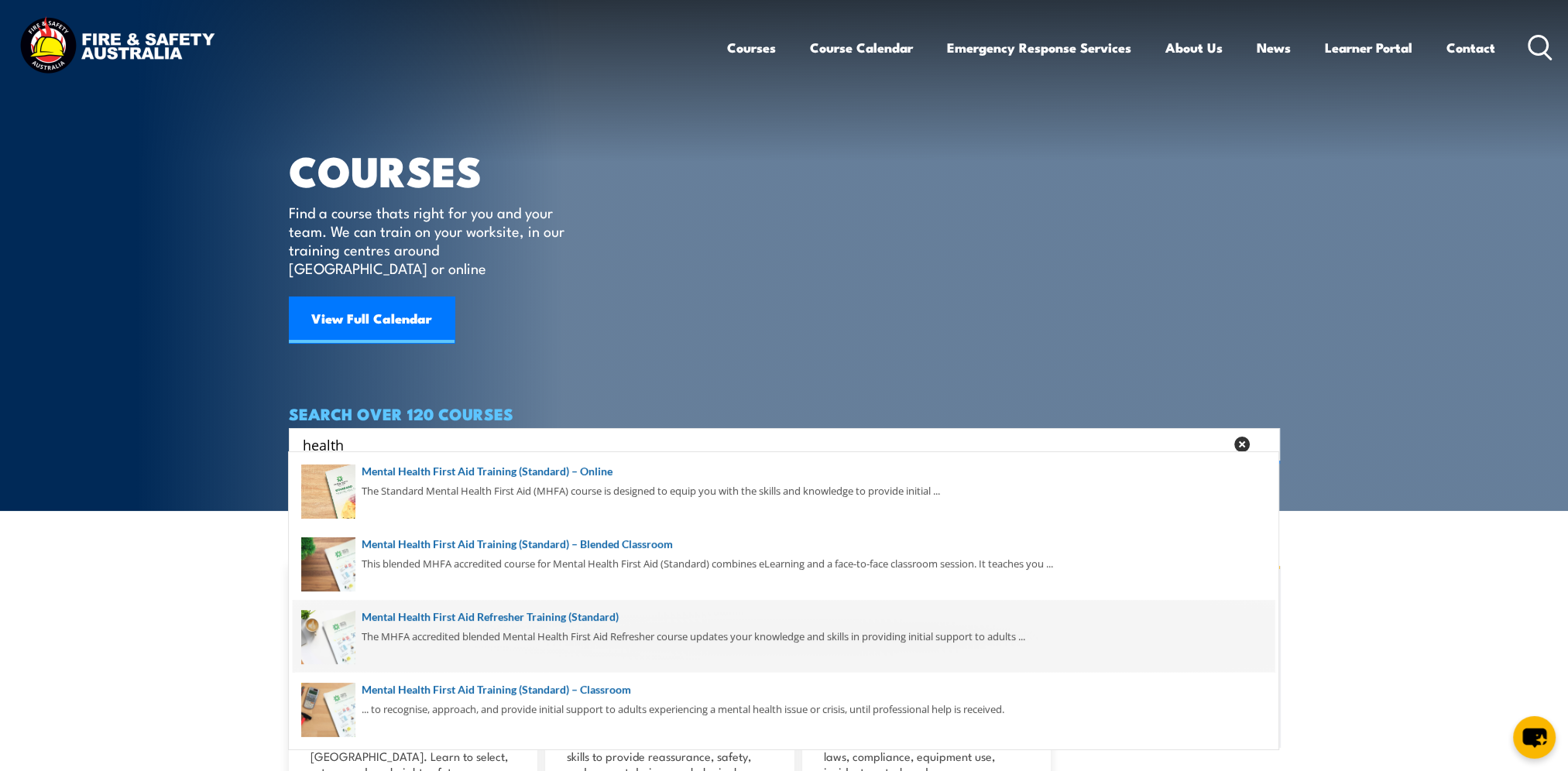
scroll to position [232, 0]
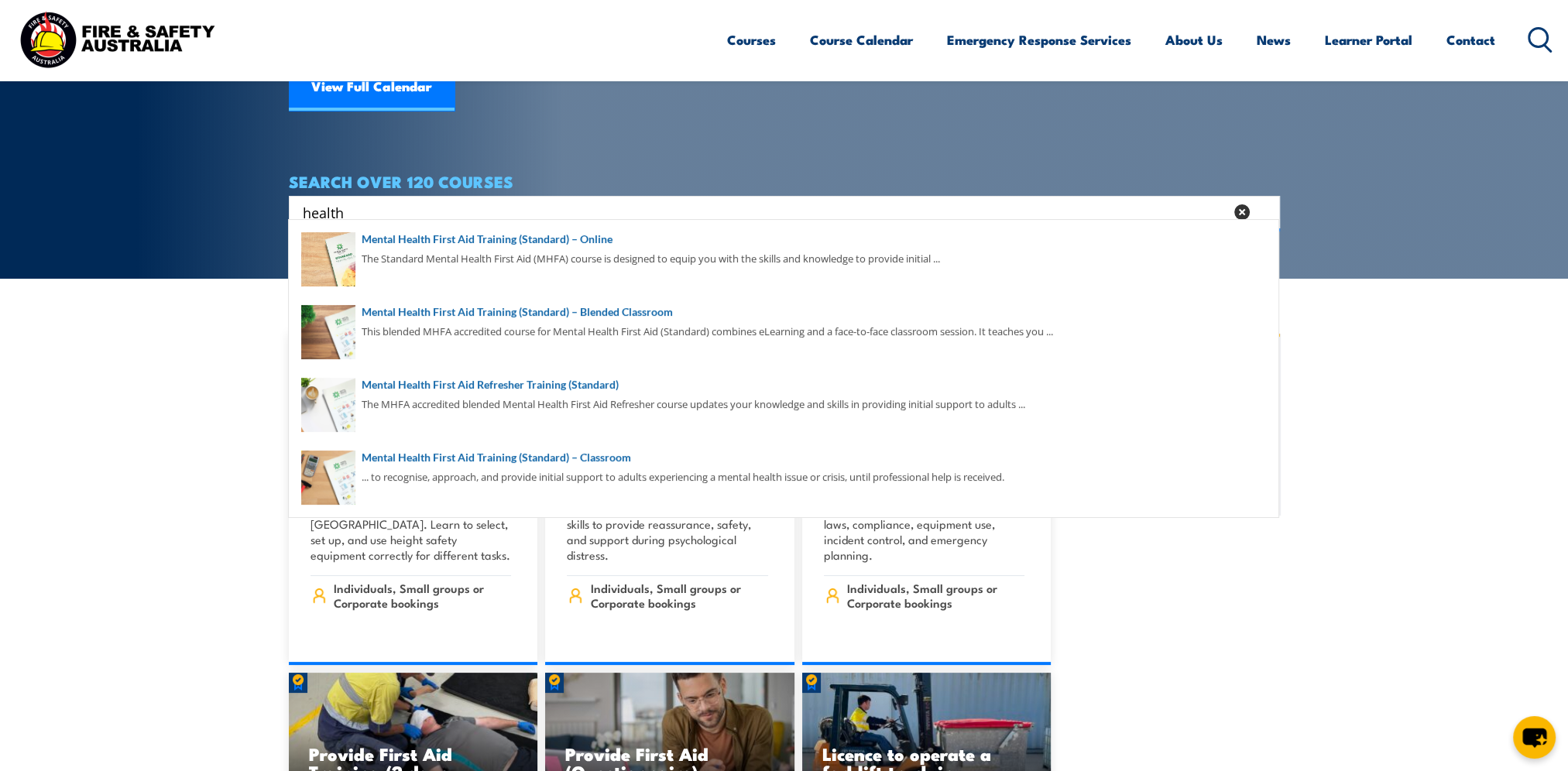
click at [391, 200] on input "health" at bounding box center [763, 212] width 921 height 23
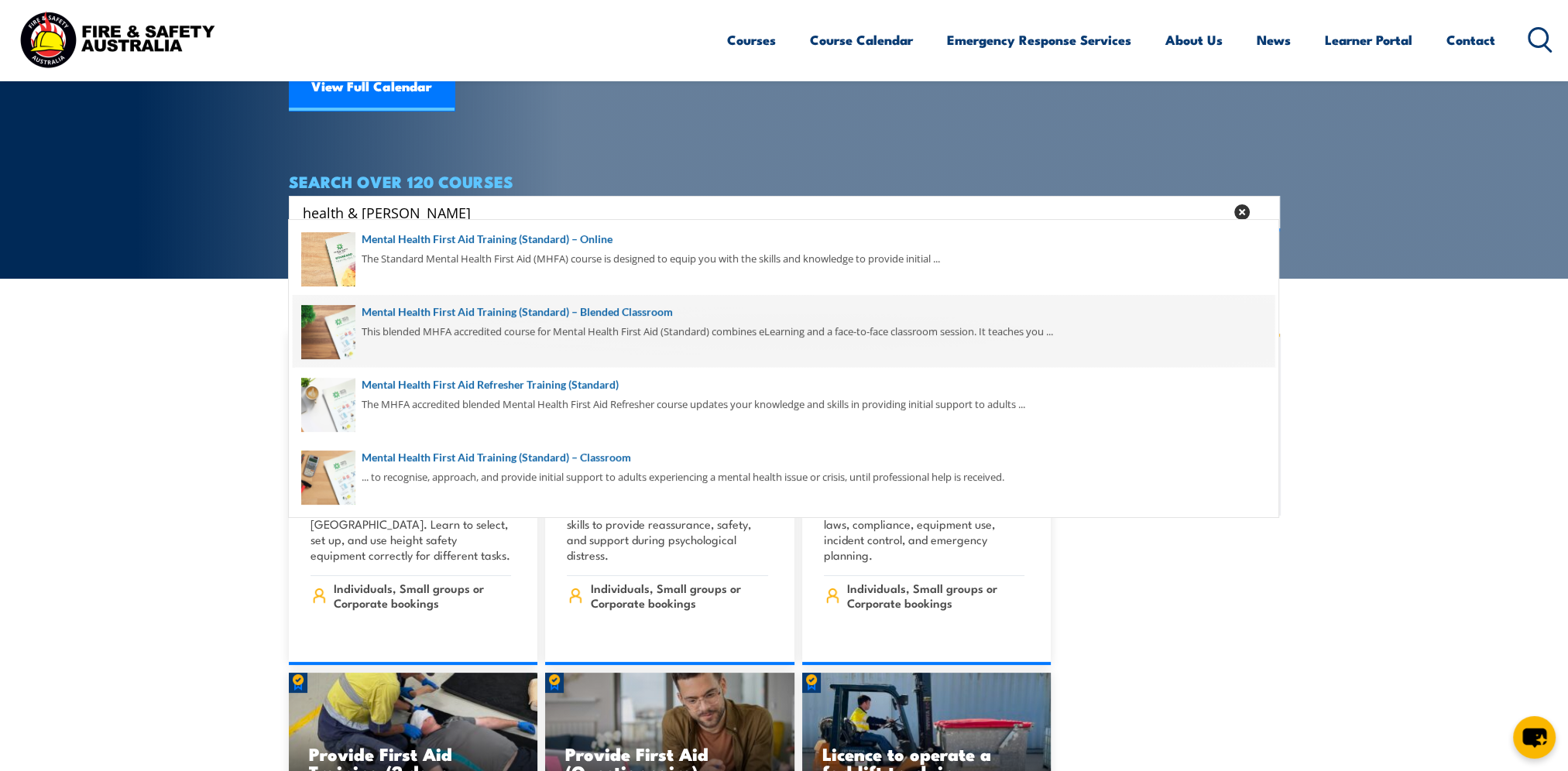
type input "health & safety"
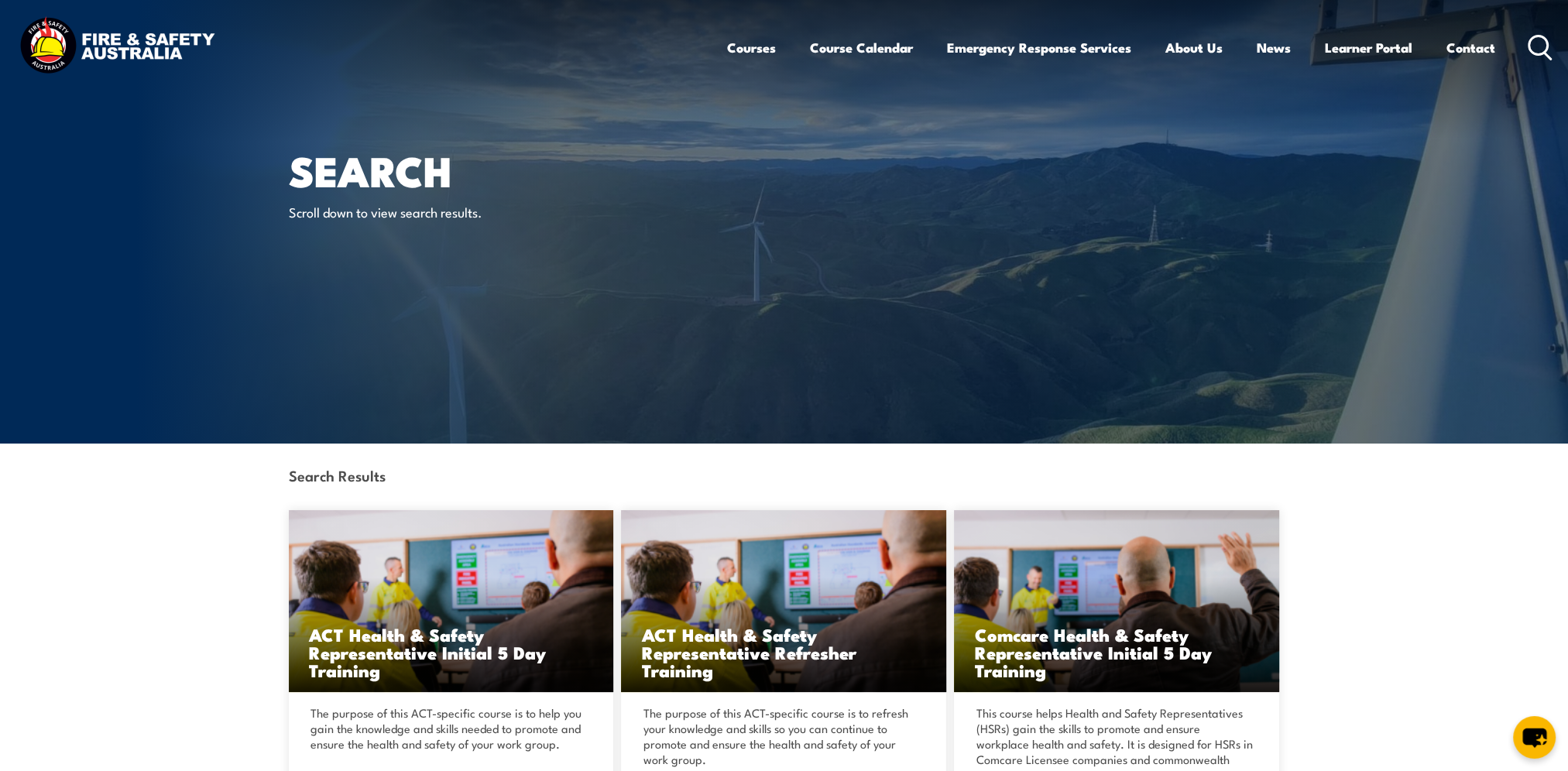
click at [1536, 37] on icon at bounding box center [1540, 47] width 25 height 25
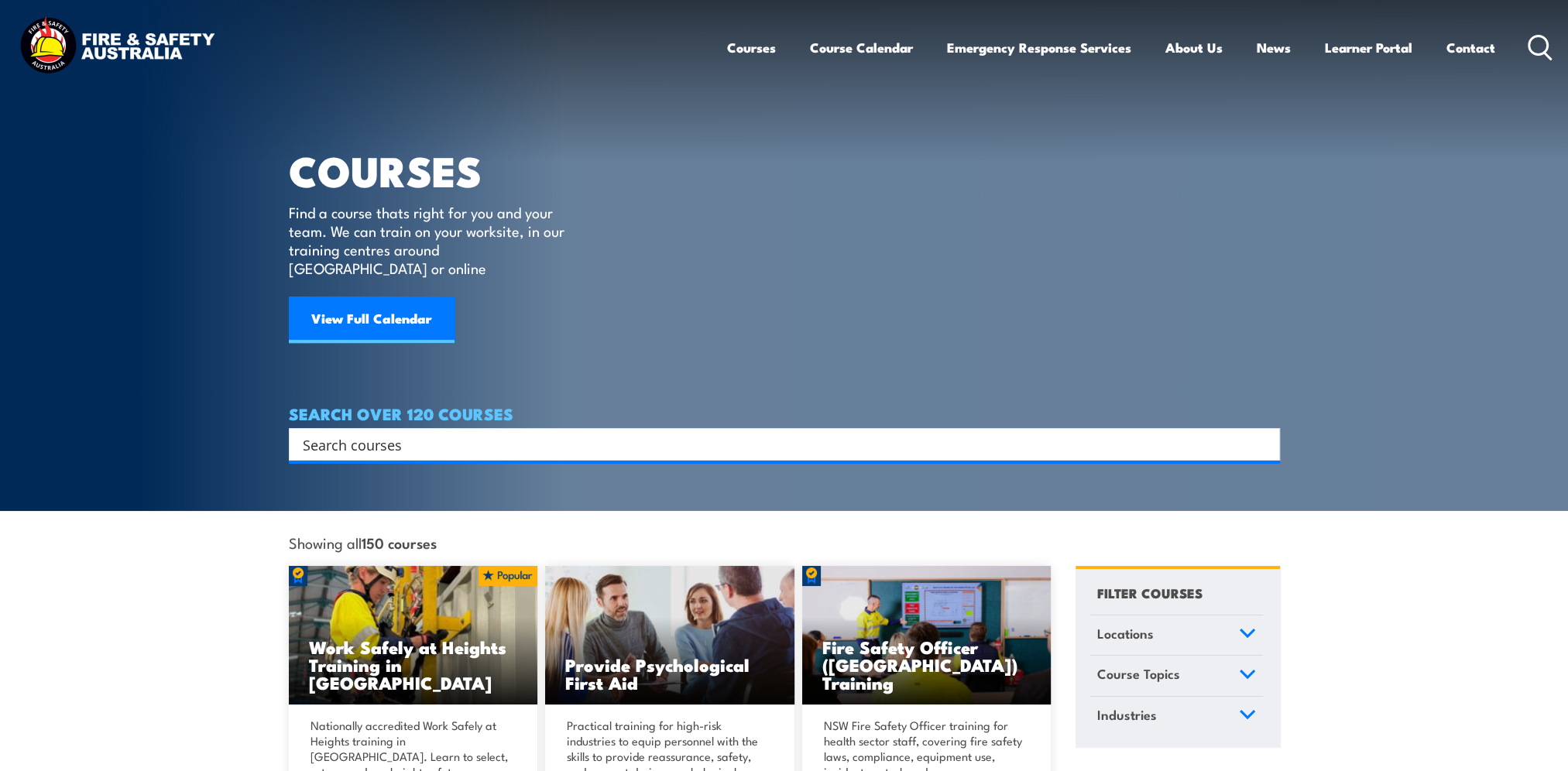
click at [424, 432] on input "Search input" at bounding box center [774, 444] width 943 height 23
type input "cert IV"
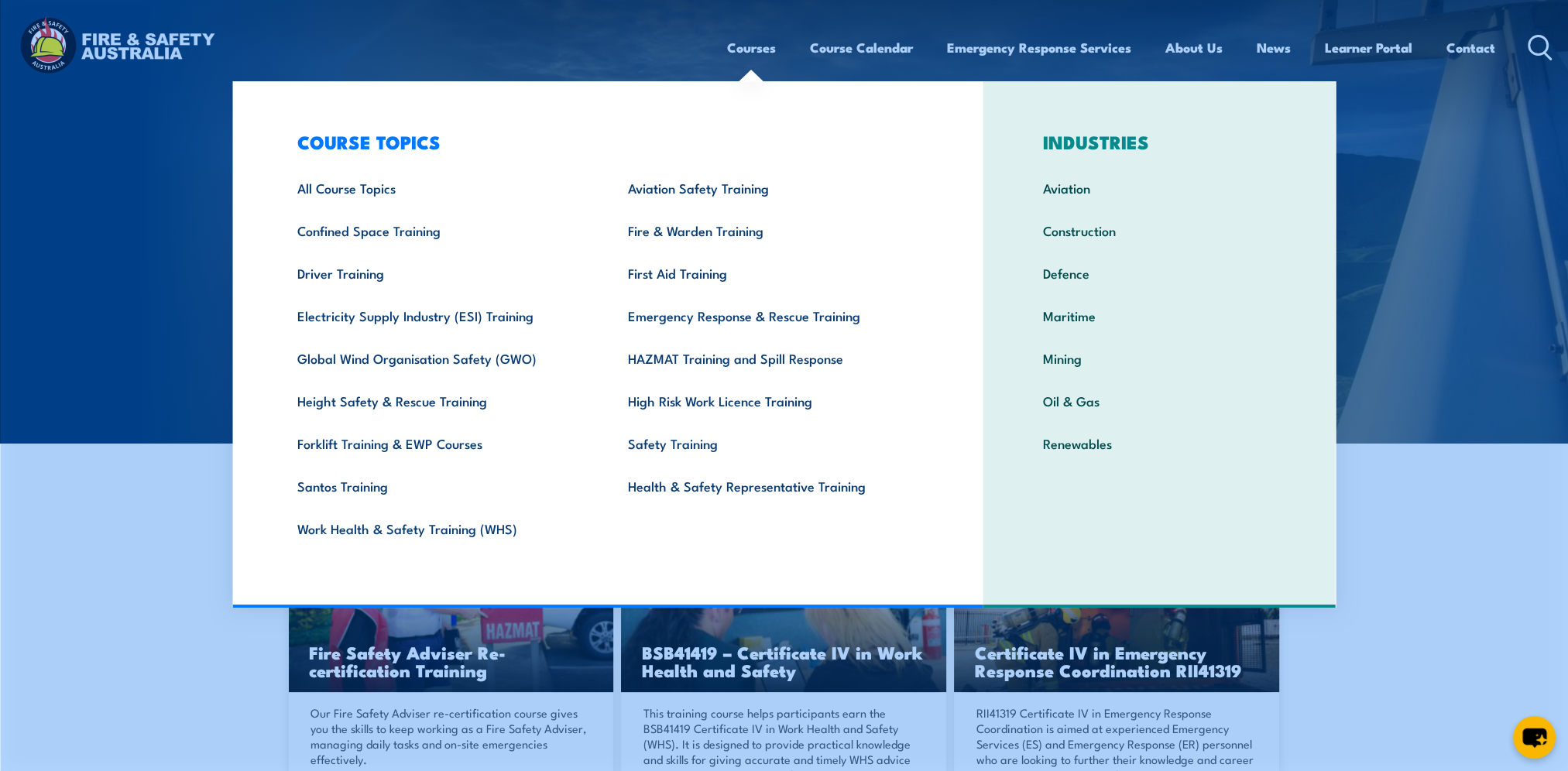
click at [727, 41] on link "Courses" at bounding box center [751, 48] width 48 height 41
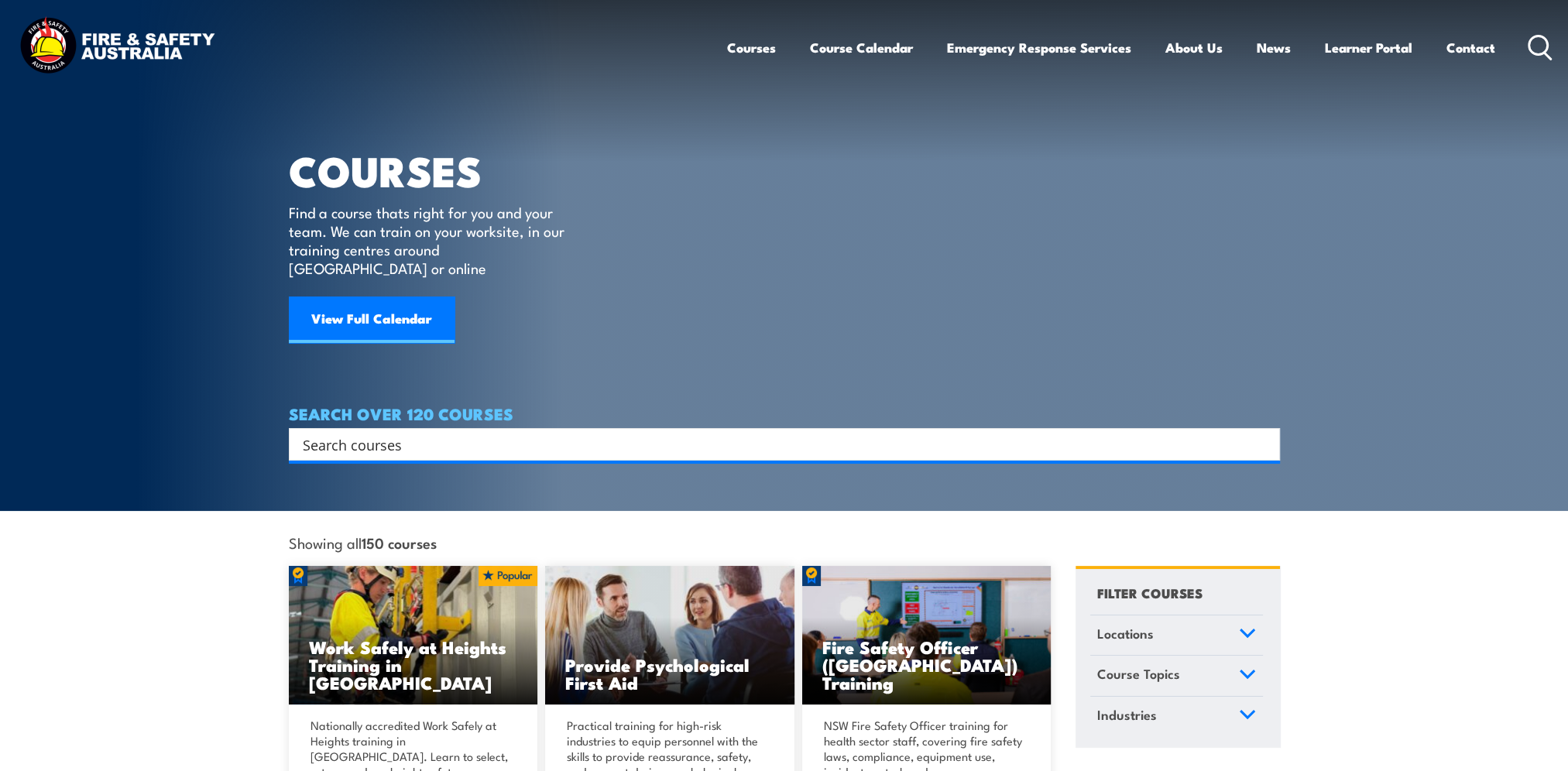
click at [412, 432] on input "Search input" at bounding box center [774, 444] width 943 height 23
type input "forklift"
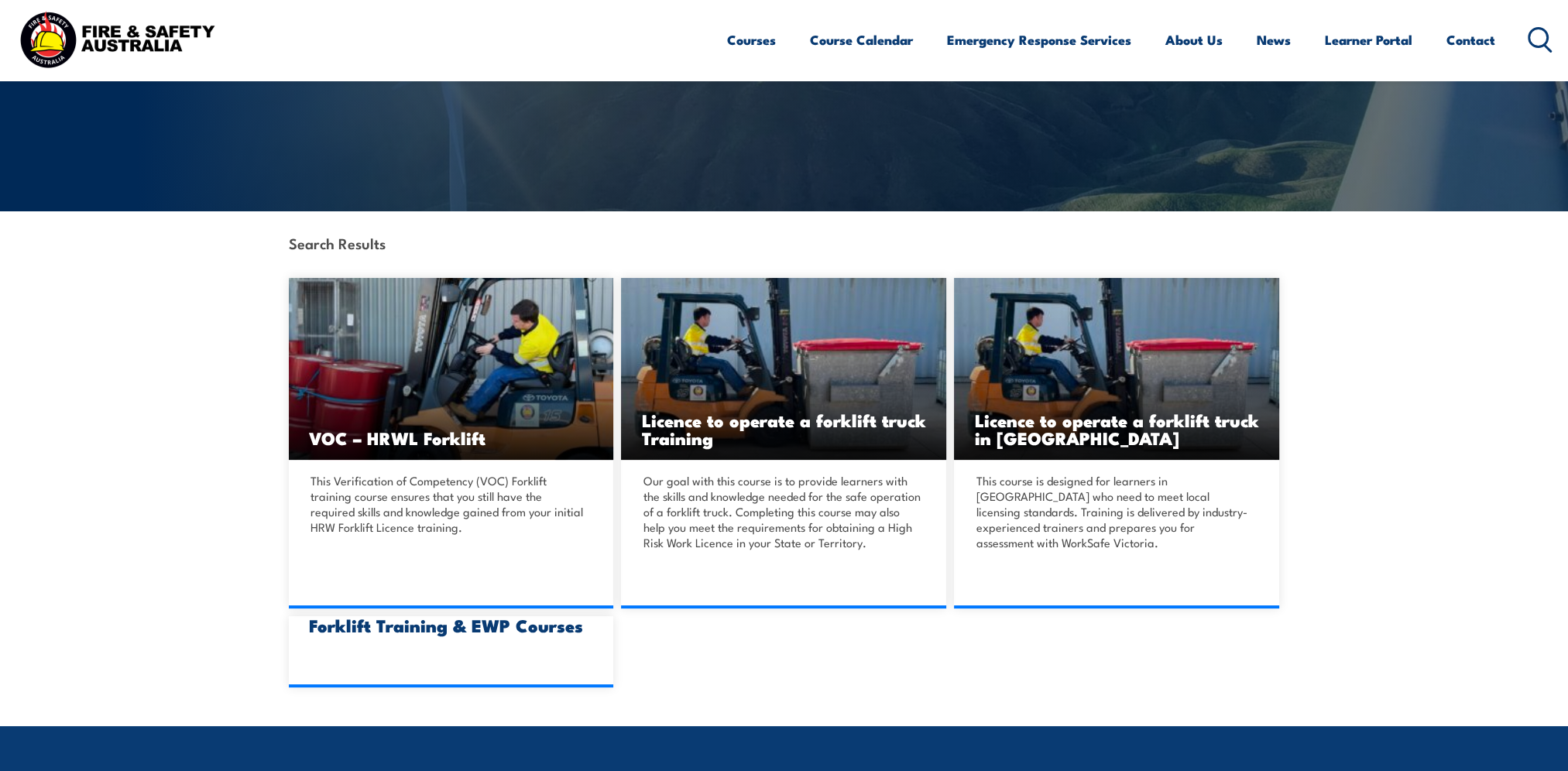
scroll to position [309, 0]
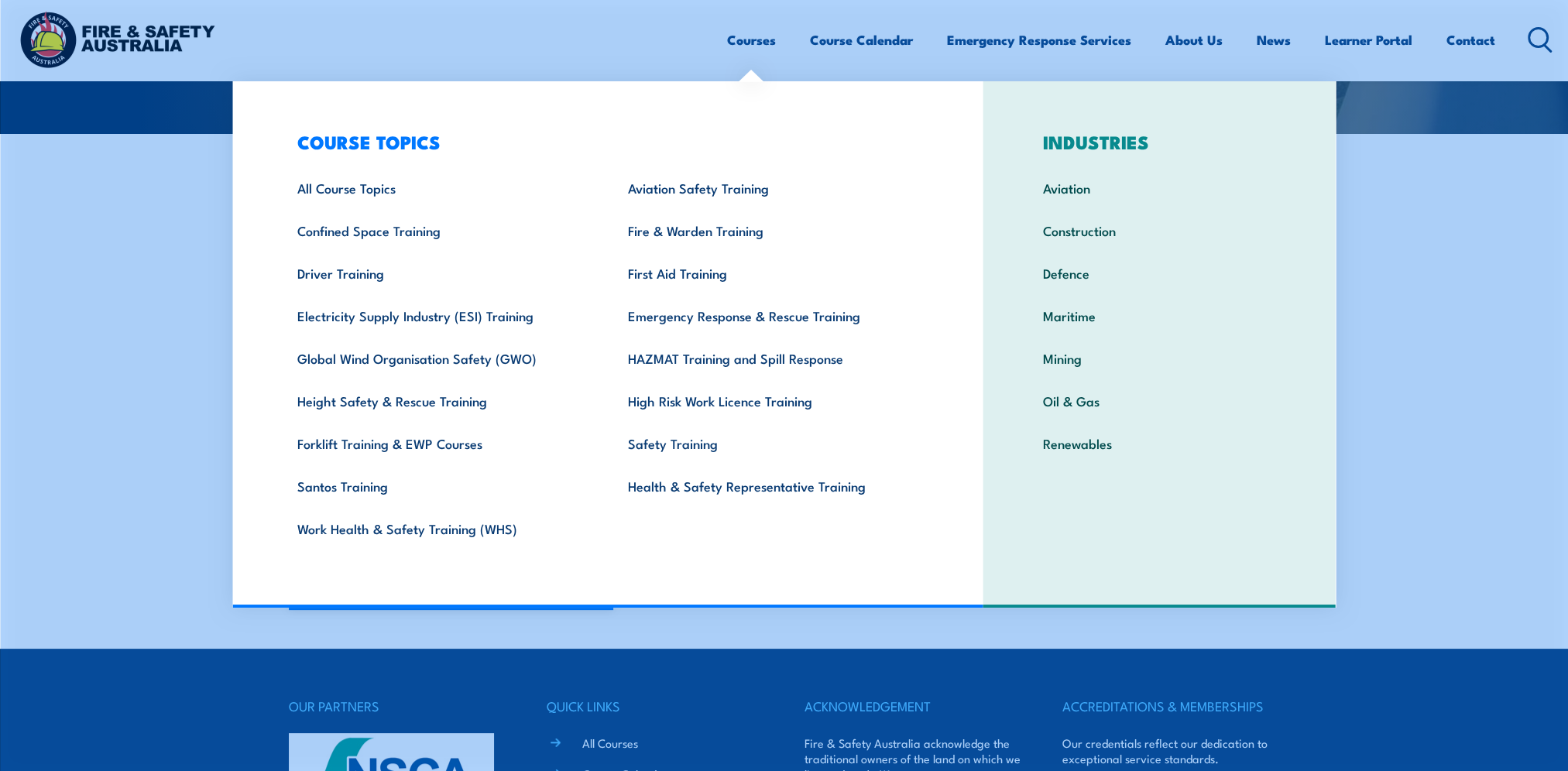
click at [757, 44] on link "Courses" at bounding box center [751, 40] width 48 height 41
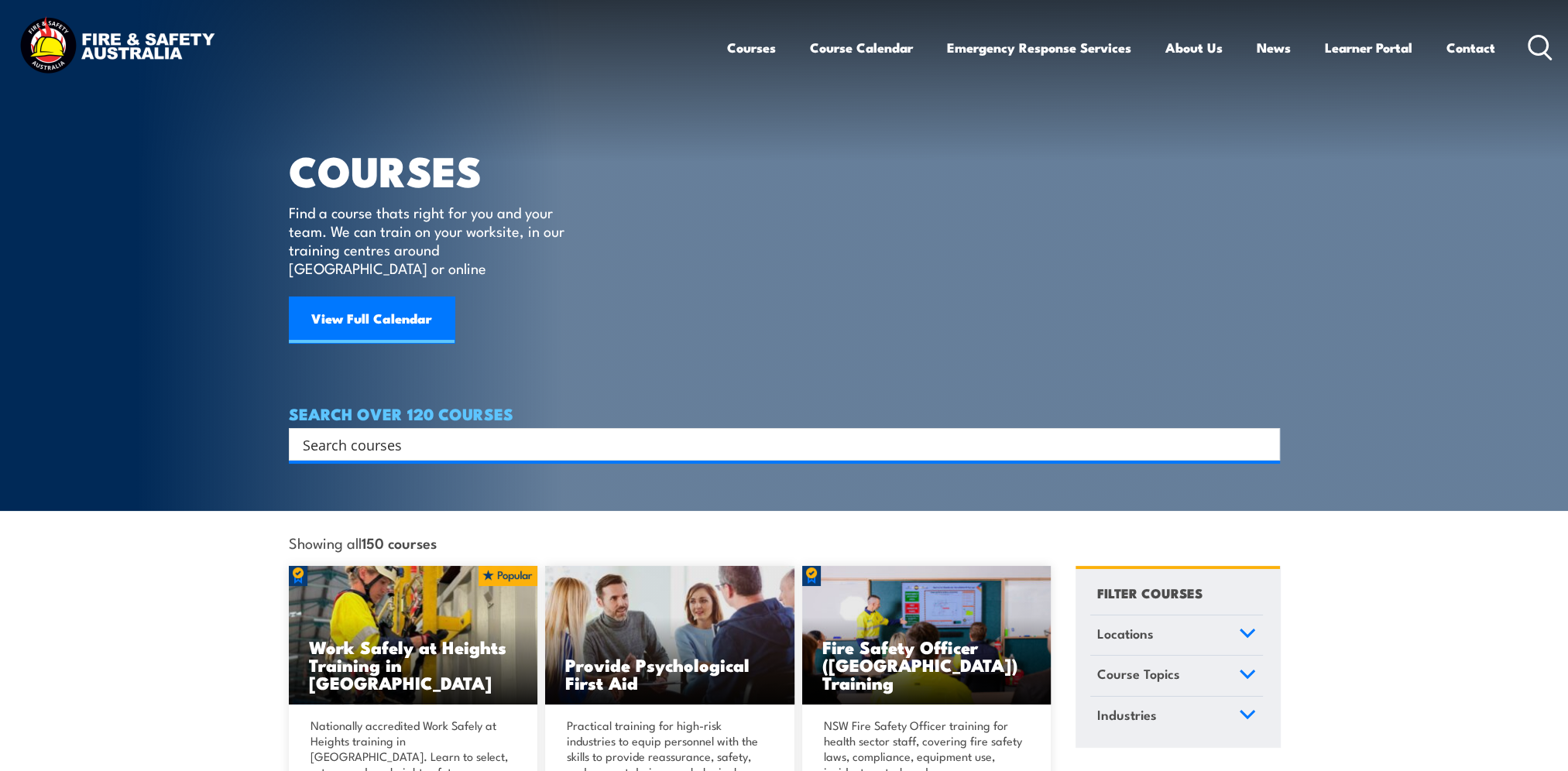
click at [391, 438] on div "Search" at bounding box center [784, 445] width 991 height 33
click at [313, 432] on input "Search input" at bounding box center [774, 444] width 943 height 23
type input "low voltage"
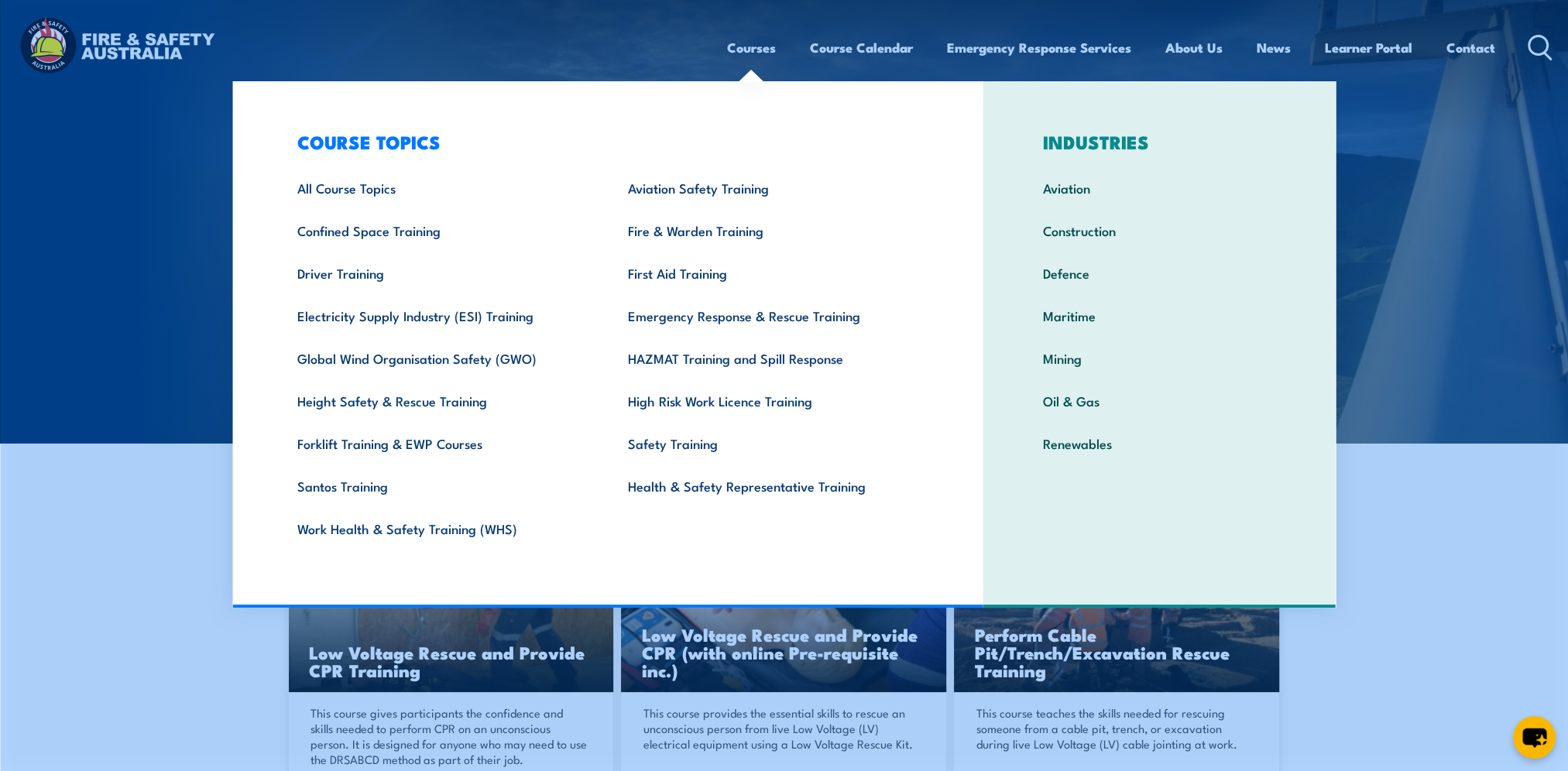
click at [1541, 46] on icon at bounding box center [1540, 47] width 25 height 25
click at [742, 50] on link "Courses" at bounding box center [751, 48] width 48 height 41
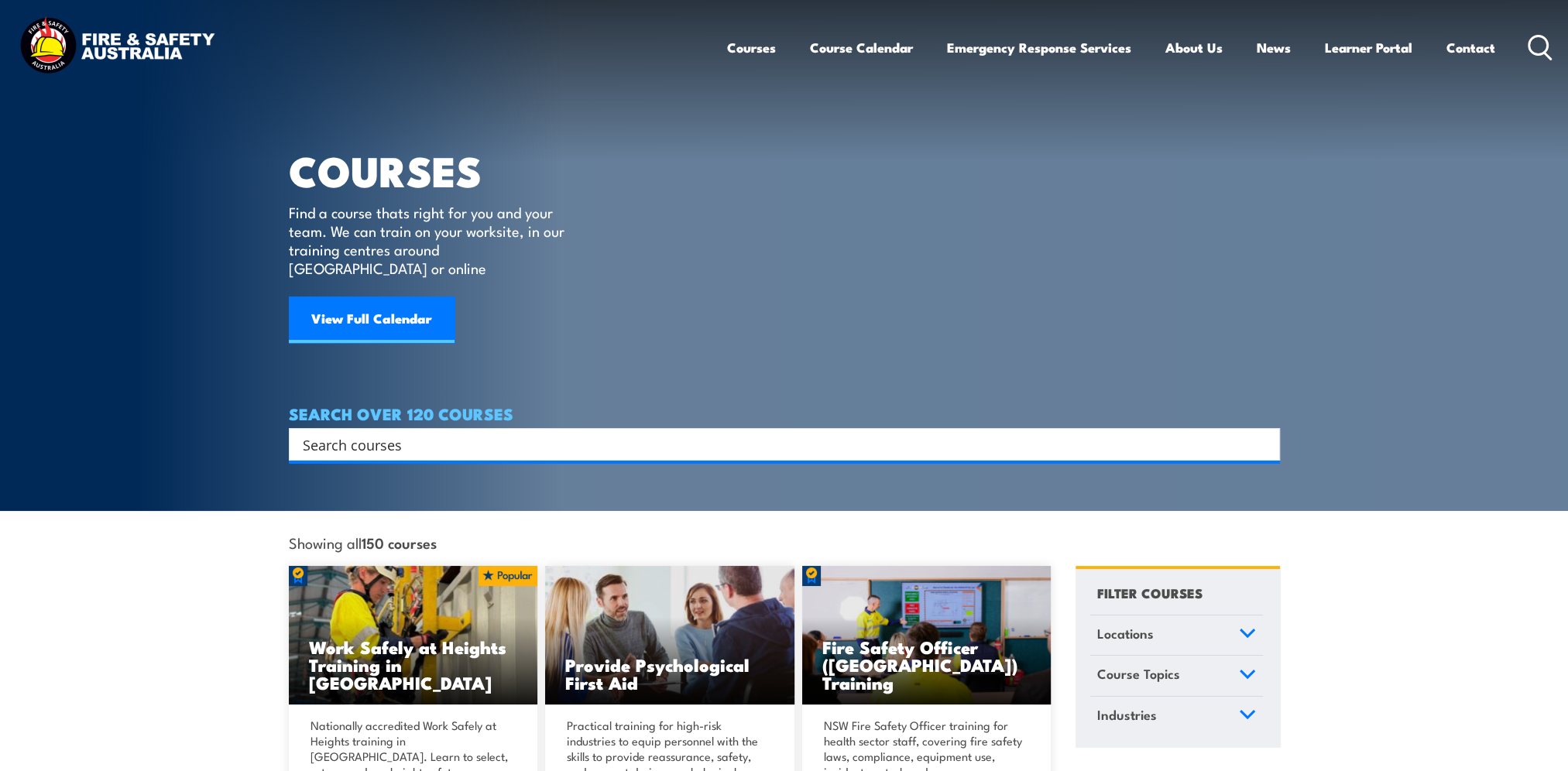
click at [539, 432] on input "Search input" at bounding box center [774, 444] width 943 height 23
type input "safely"
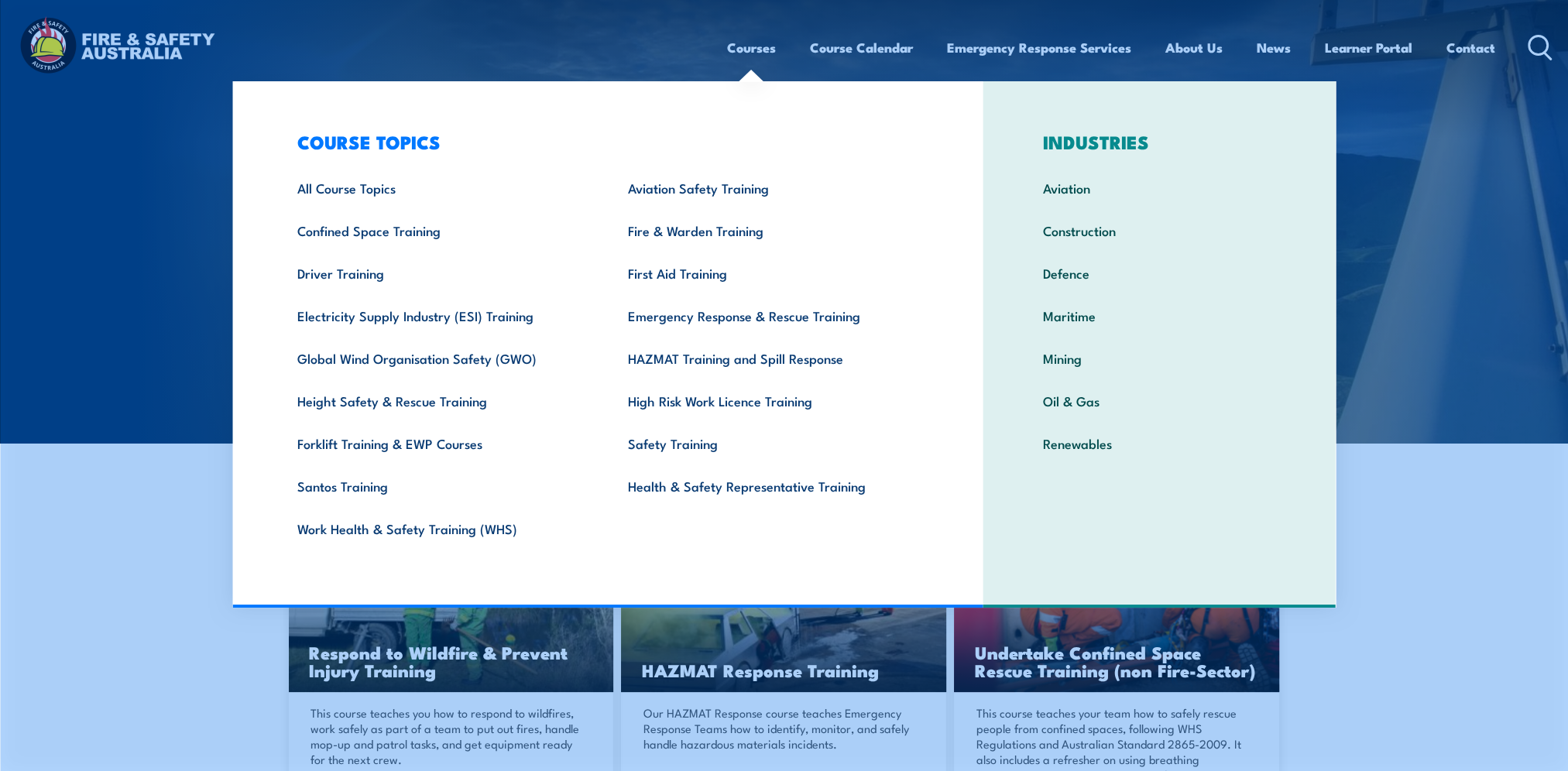
click at [720, 43] on div "Courses Course Calendar Emergency Response Services Services Overview Emergency…" at bounding box center [784, 47] width 1537 height 66
click at [738, 48] on link "Courses" at bounding box center [751, 48] width 48 height 41
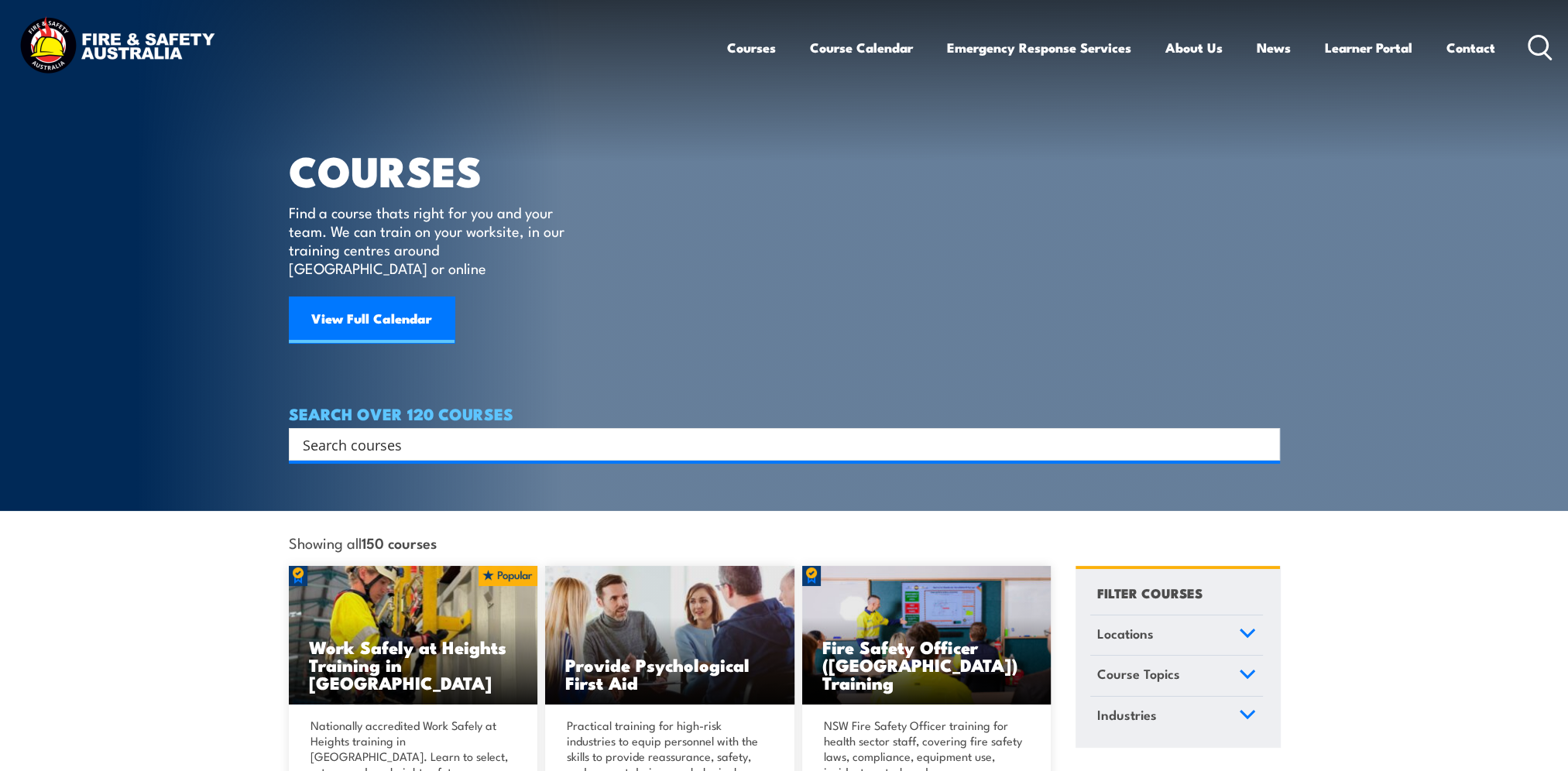
click at [434, 432] on input "Search input" at bounding box center [774, 444] width 943 height 23
type input "coorridor"
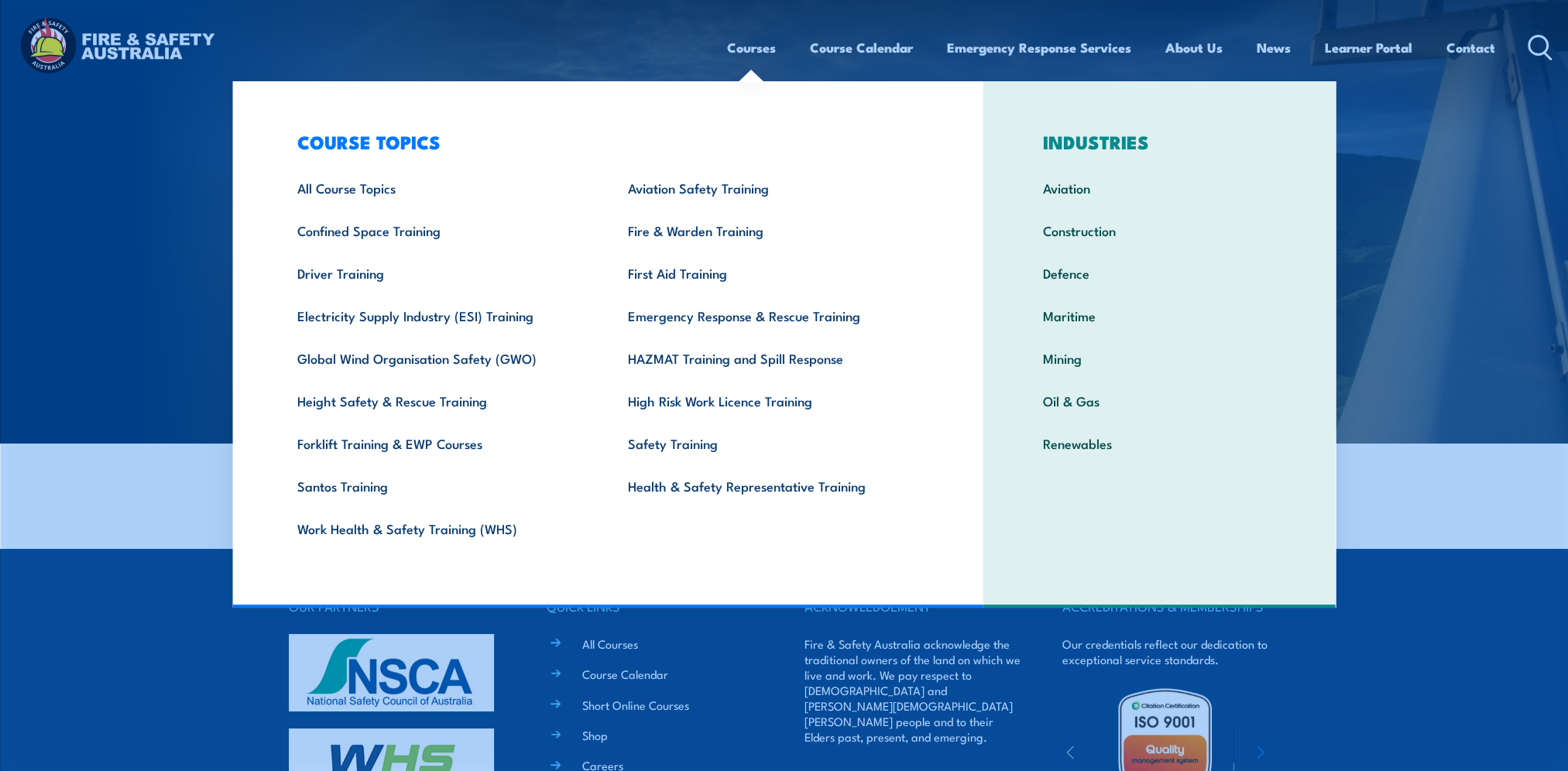
click at [743, 48] on link "Courses" at bounding box center [751, 48] width 48 height 41
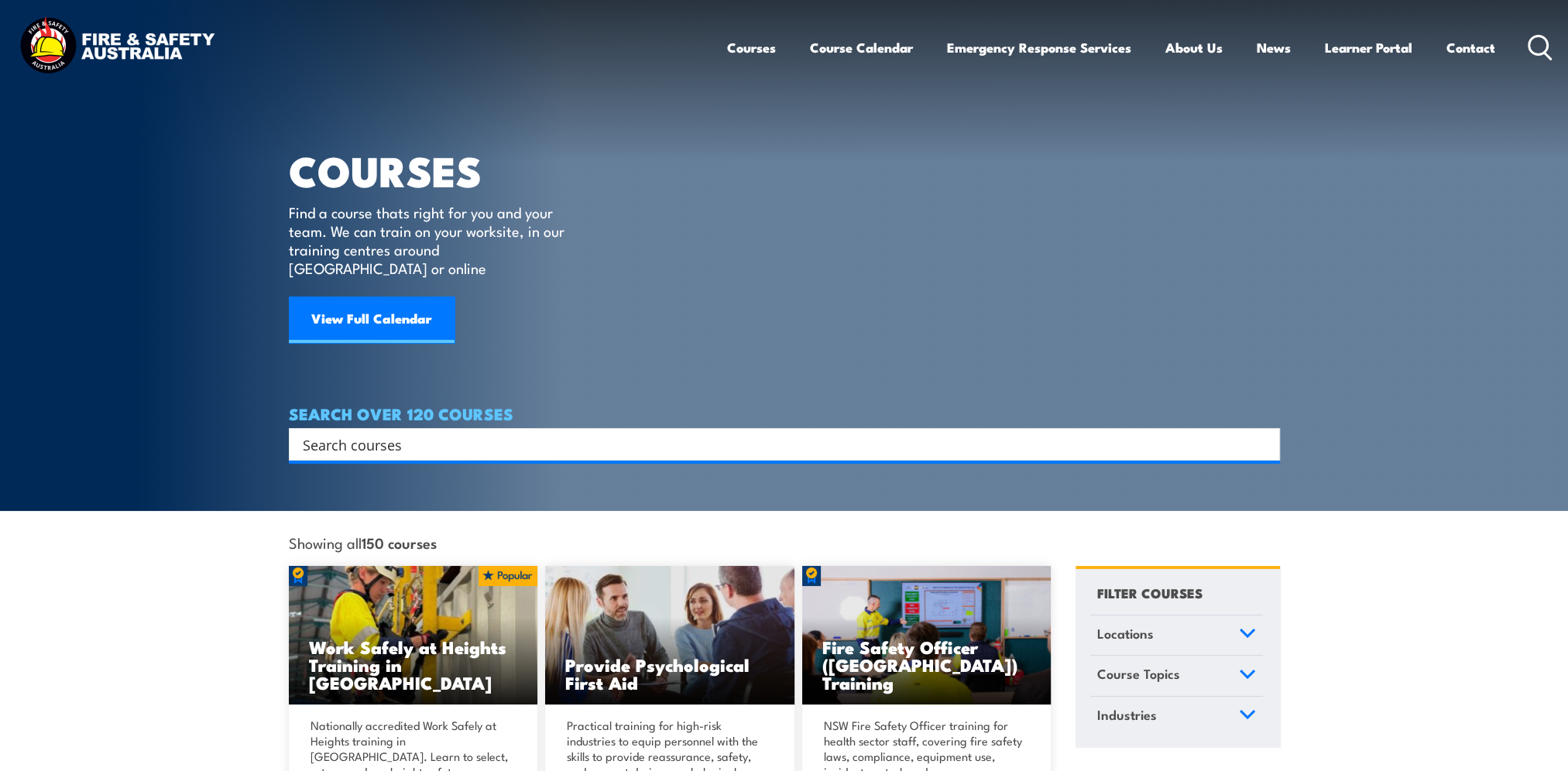
click at [359, 432] on input "Search input" at bounding box center [774, 444] width 943 height 23
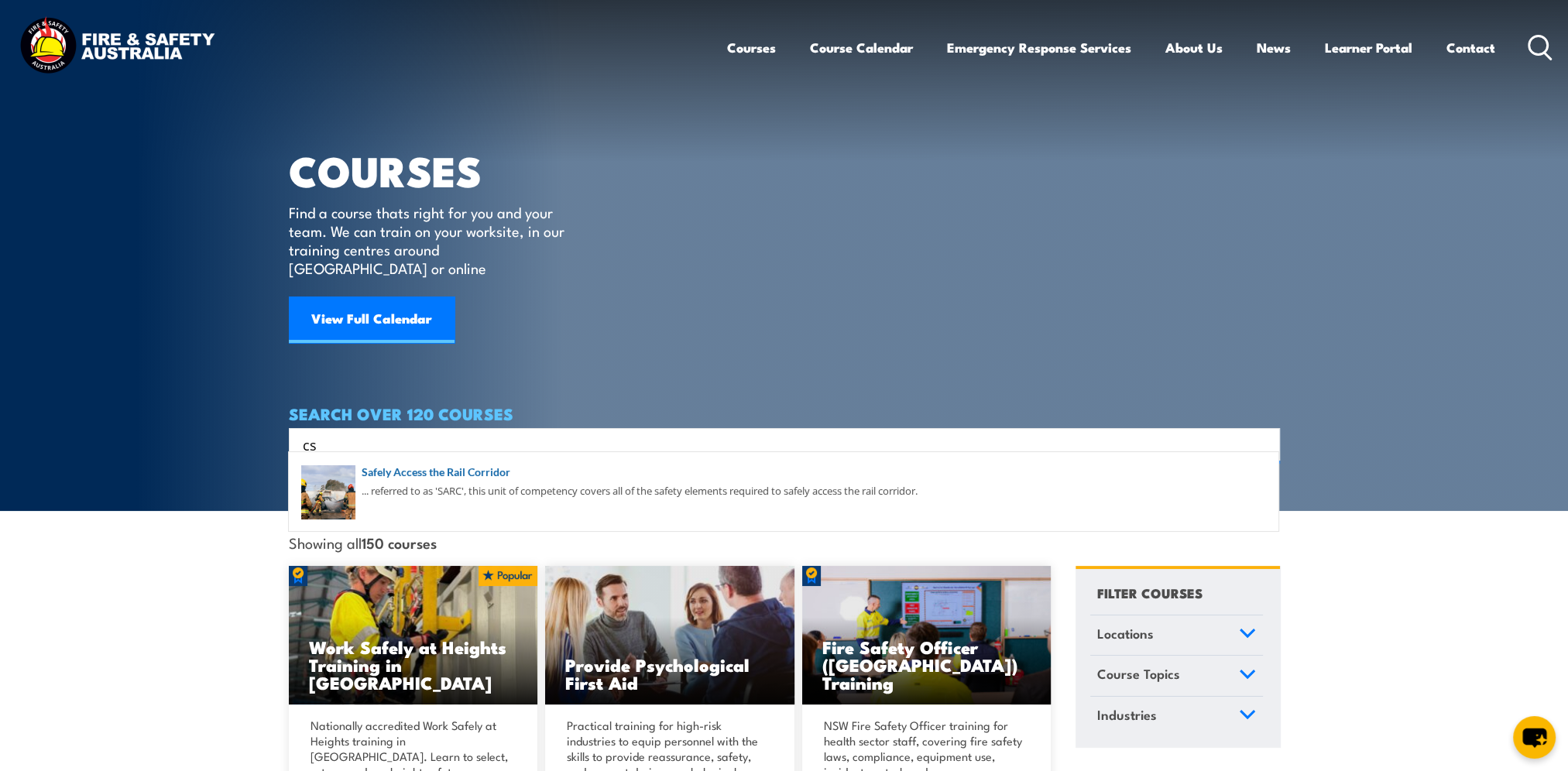
type input "c"
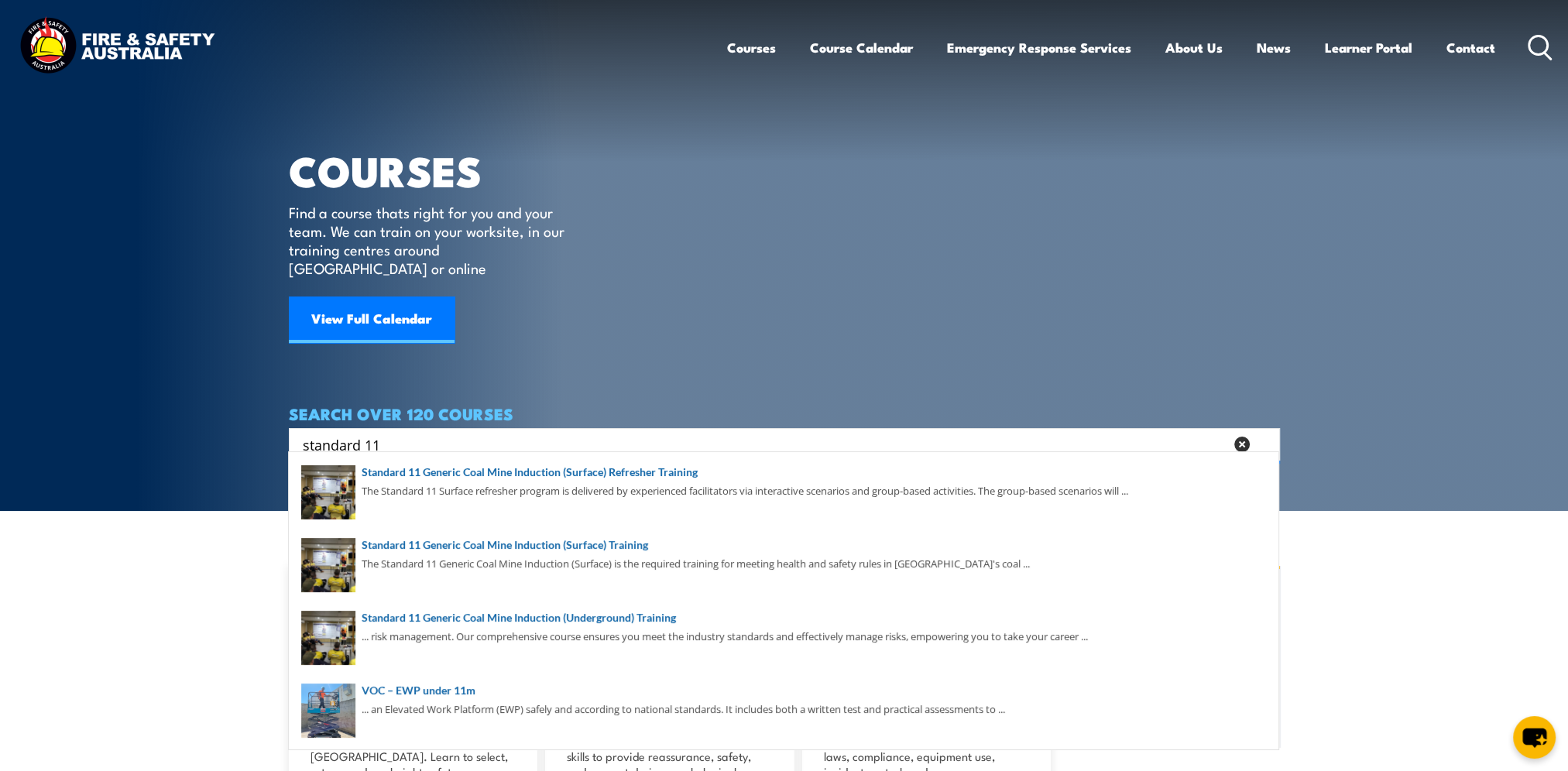
type input "standard 11"
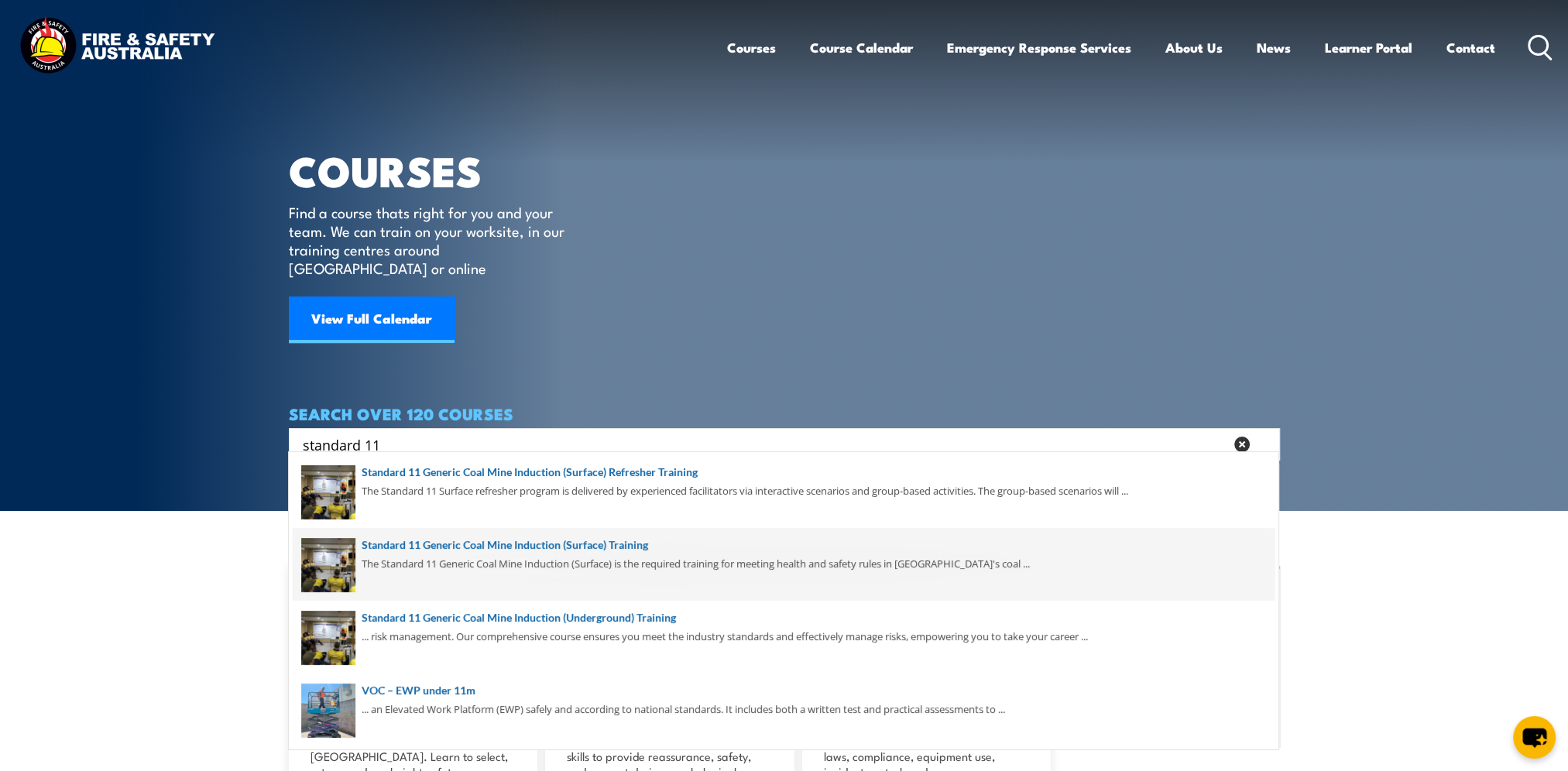
click at [473, 559] on span at bounding box center [784, 563] width 981 height 73
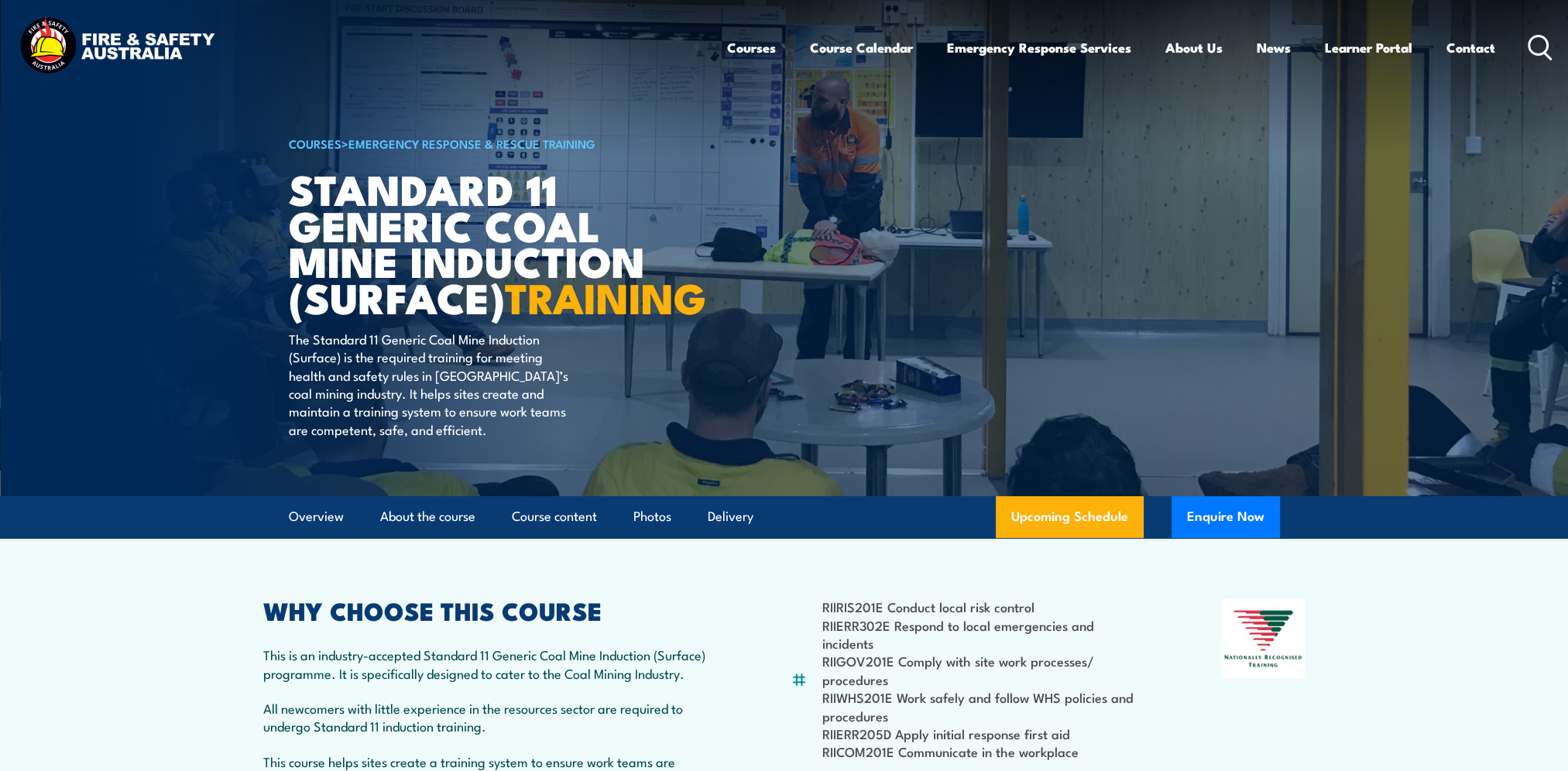
click at [567, 202] on h1 "Standard 11 Generic Coal Mine Induction (Surface) TRAINING" at bounding box center [480, 243] width 382 height 144
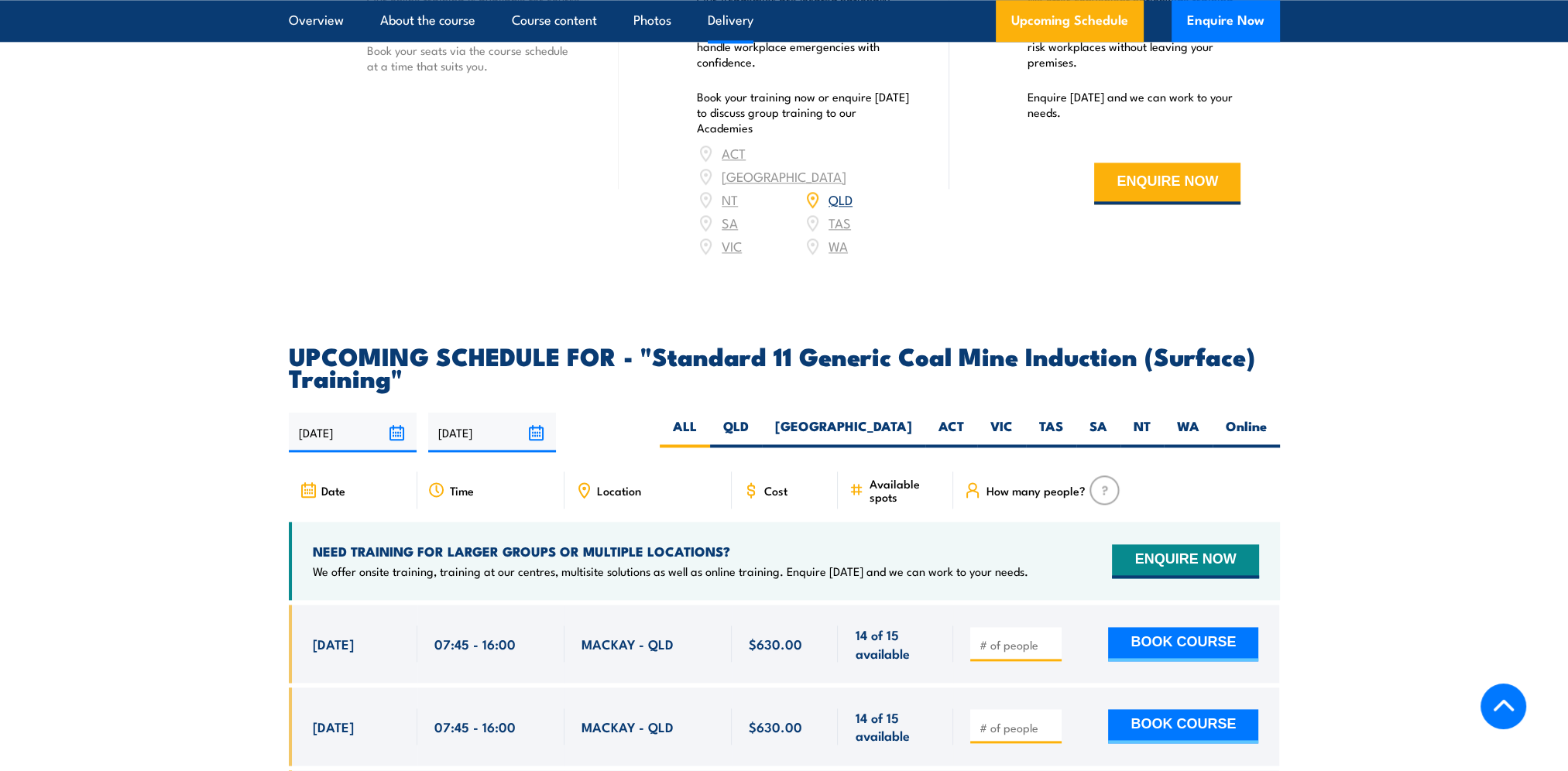
scroll to position [2863, 0]
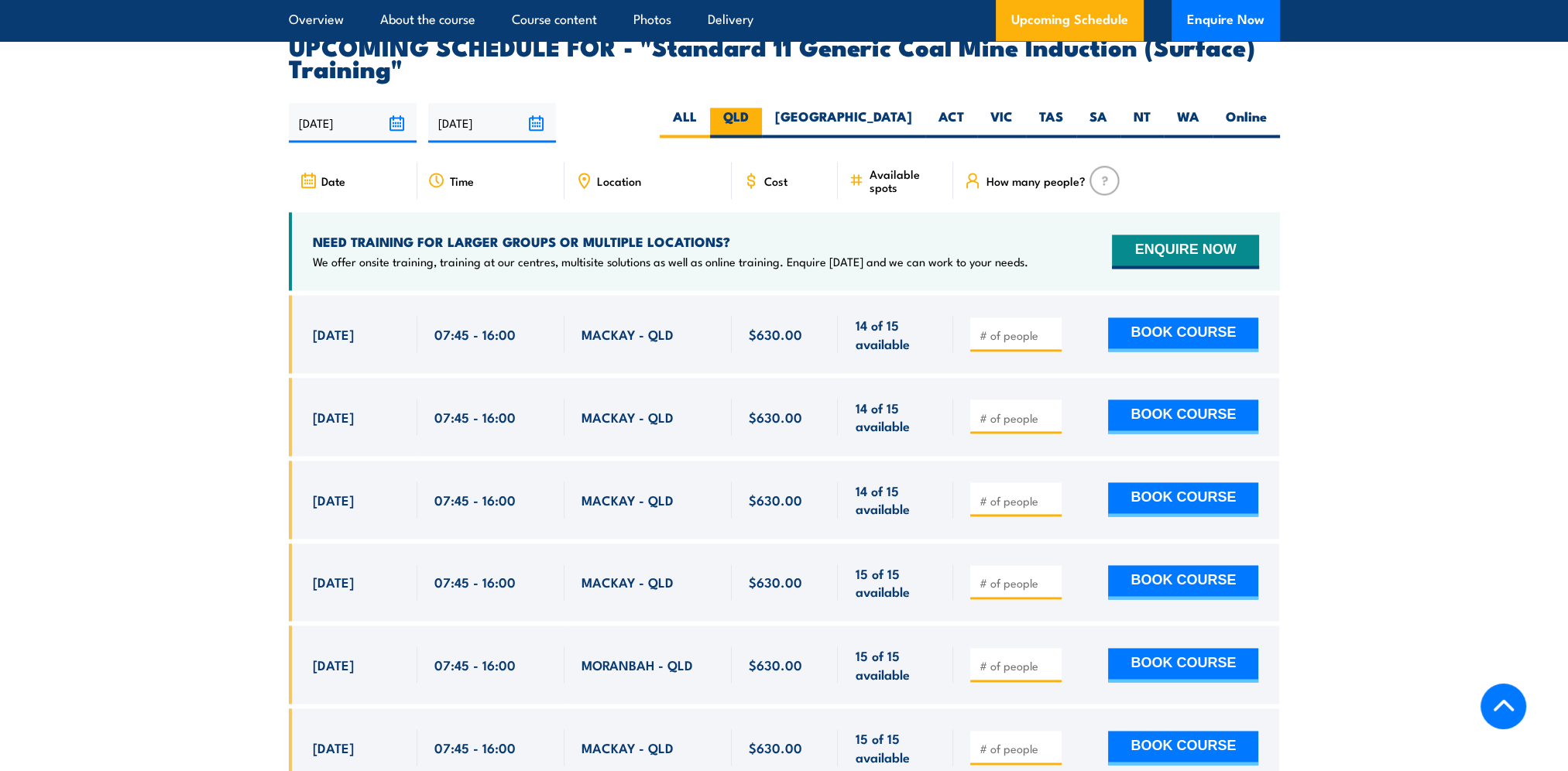
click at [761, 130] on label "QLD" at bounding box center [735, 122] width 52 height 30
click at [759, 117] on input "QLD" at bounding box center [753, 112] width 10 height 10
radio input "true"
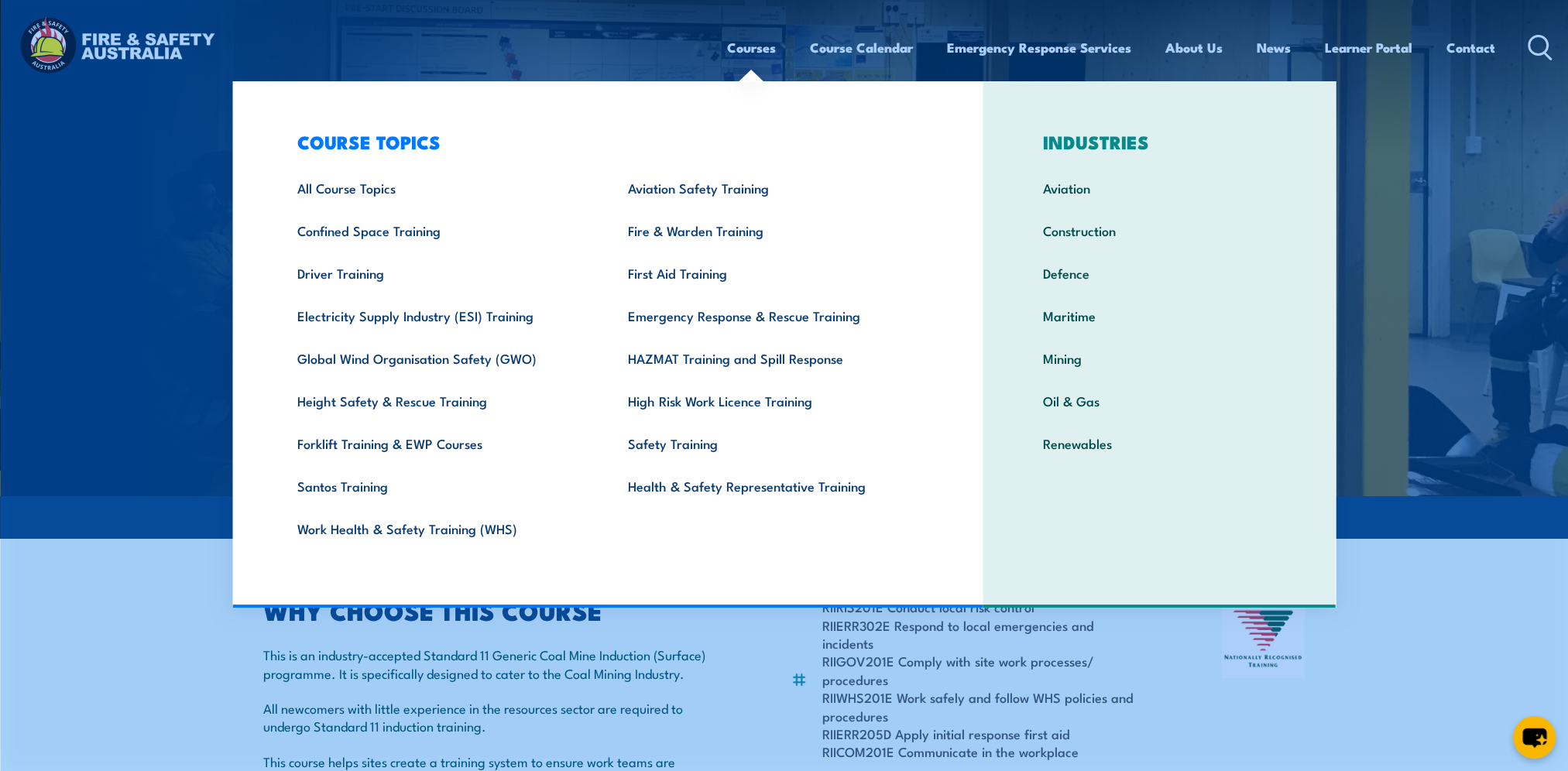
click at [752, 38] on link "Courses" at bounding box center [751, 48] width 48 height 41
click at [741, 52] on link "Courses" at bounding box center [751, 48] width 48 height 41
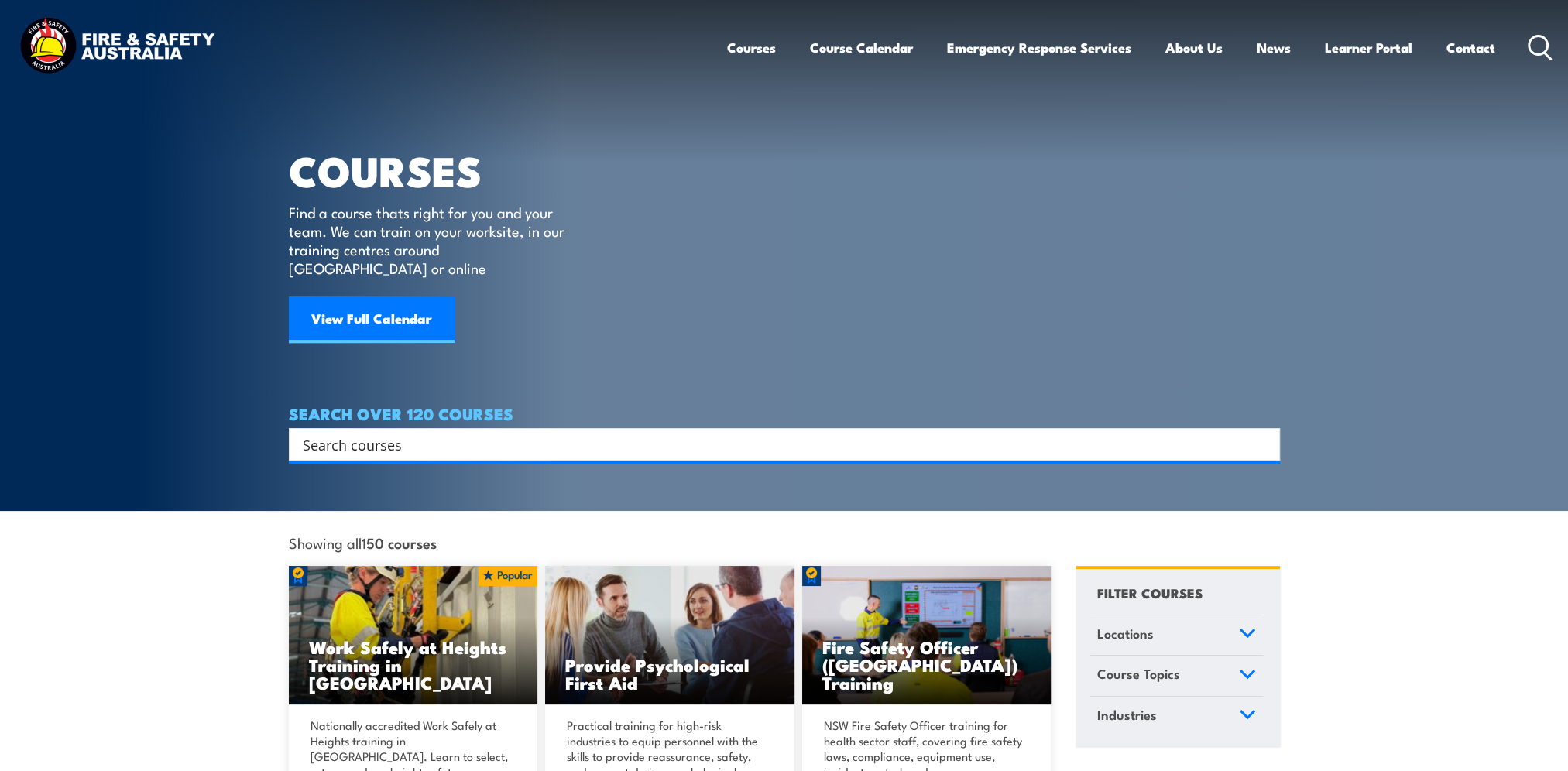
click at [345, 432] on input "Search input" at bounding box center [774, 444] width 943 height 23
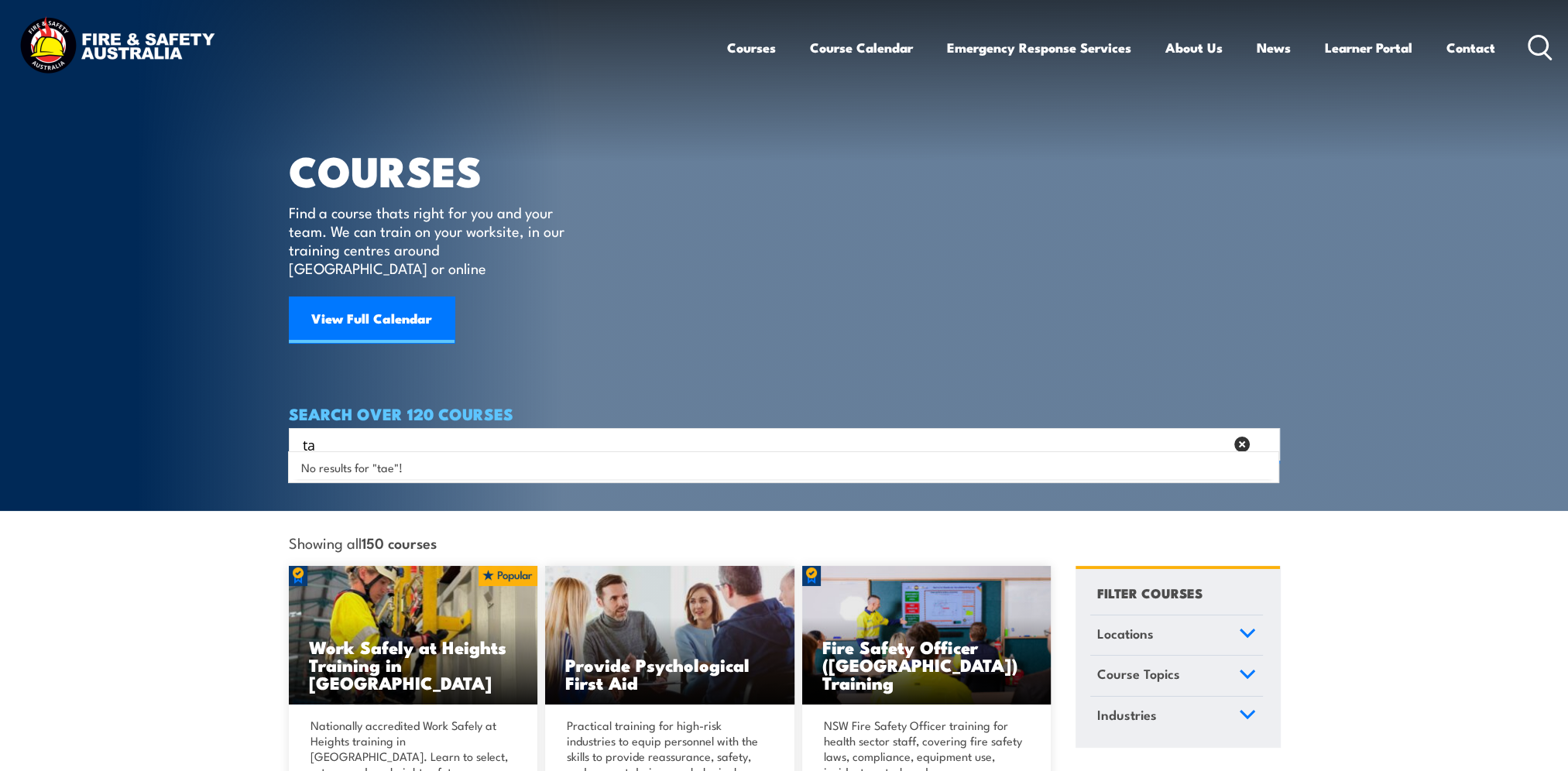
type input "t"
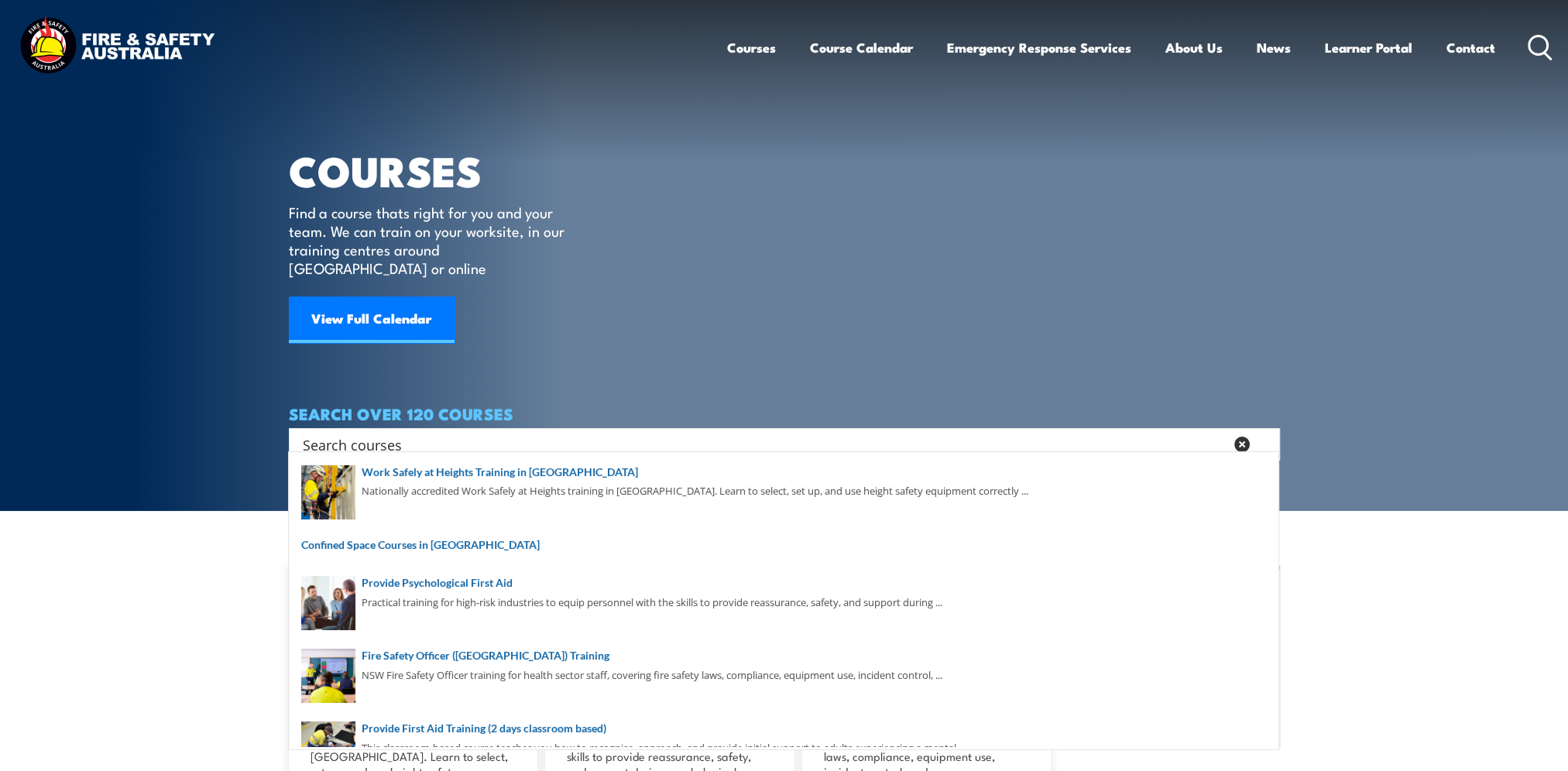
type input "d"
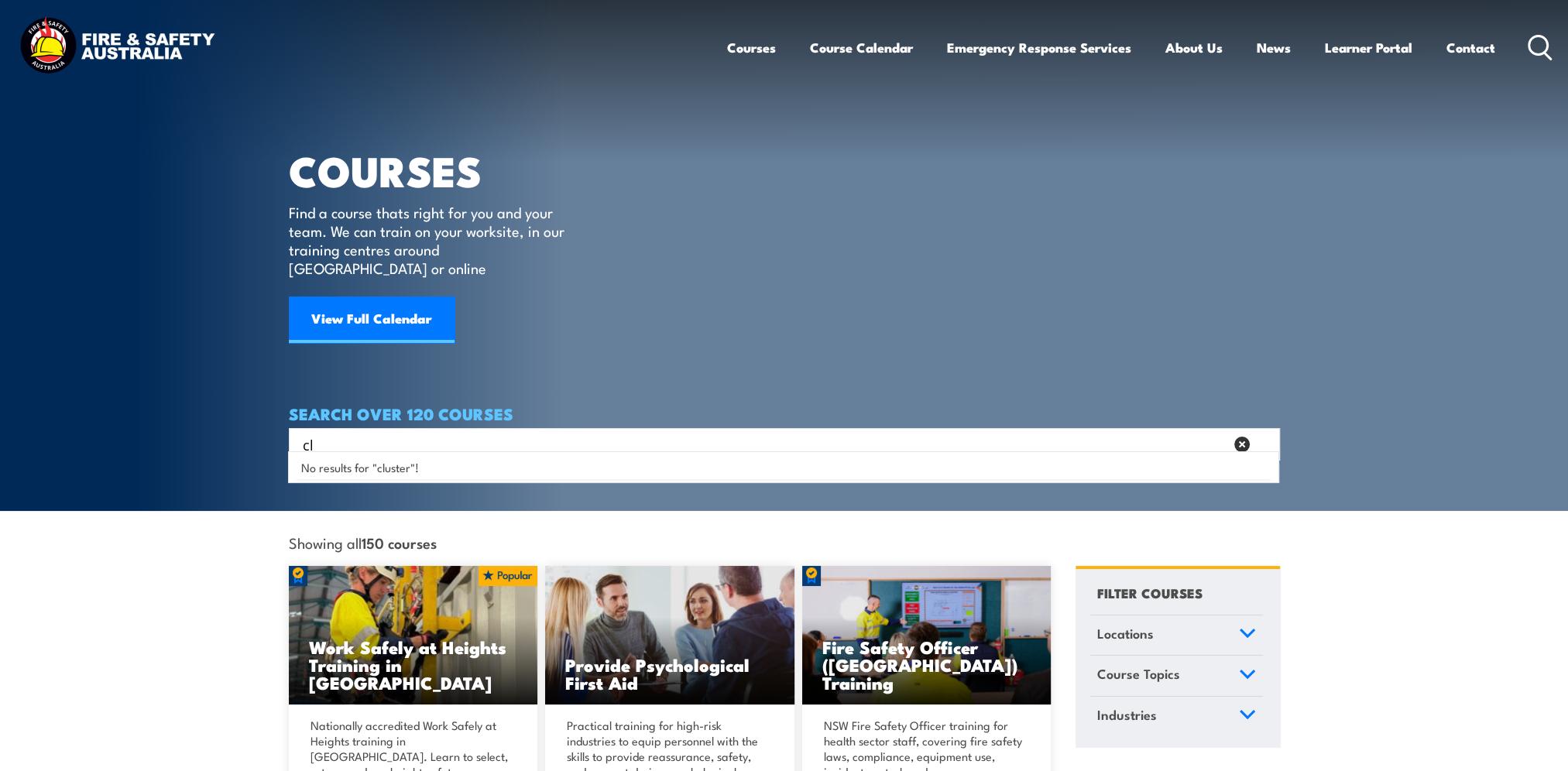
type input "c"
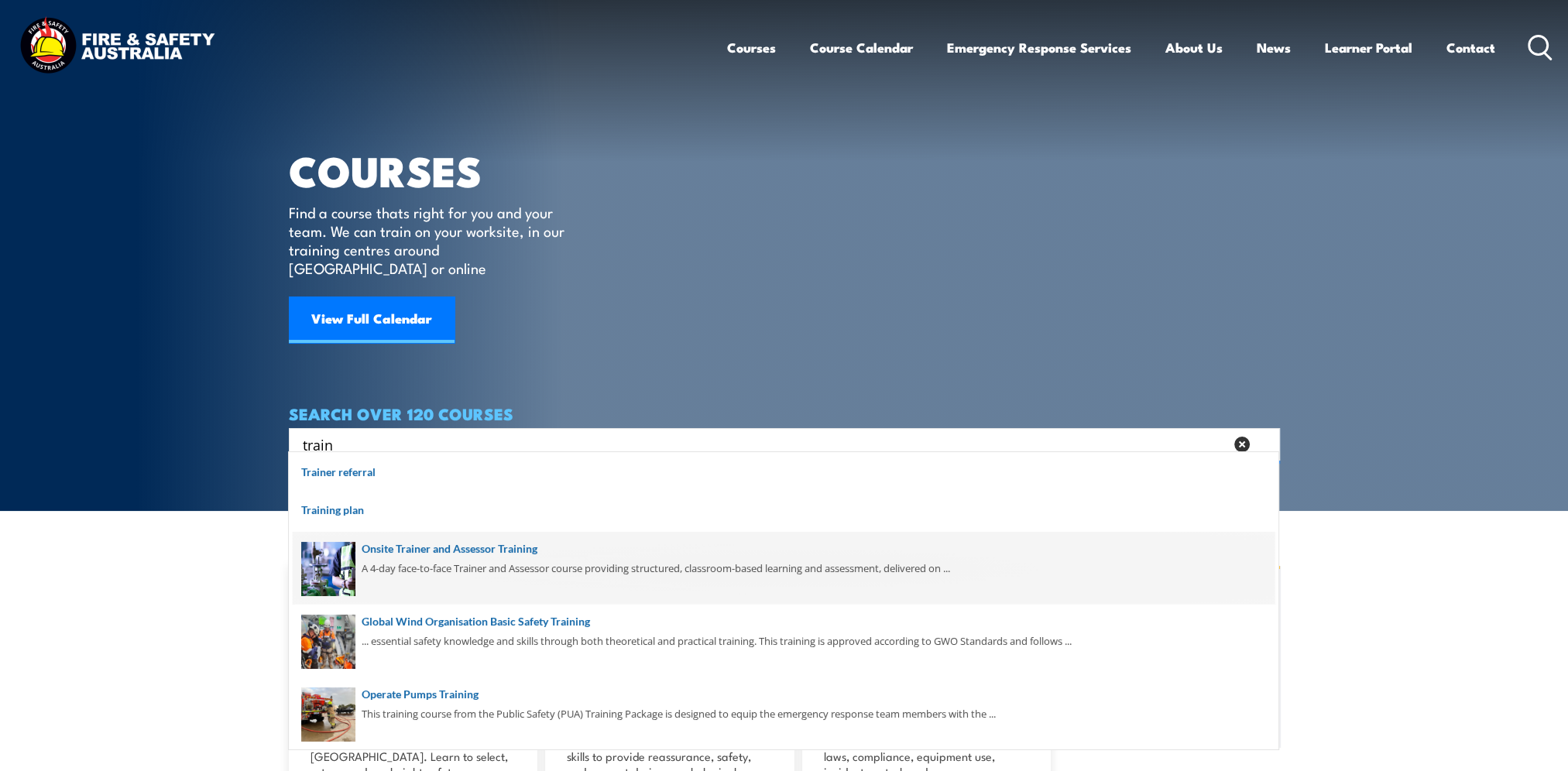
type input "train"
click at [499, 558] on span at bounding box center [784, 568] width 981 height 73
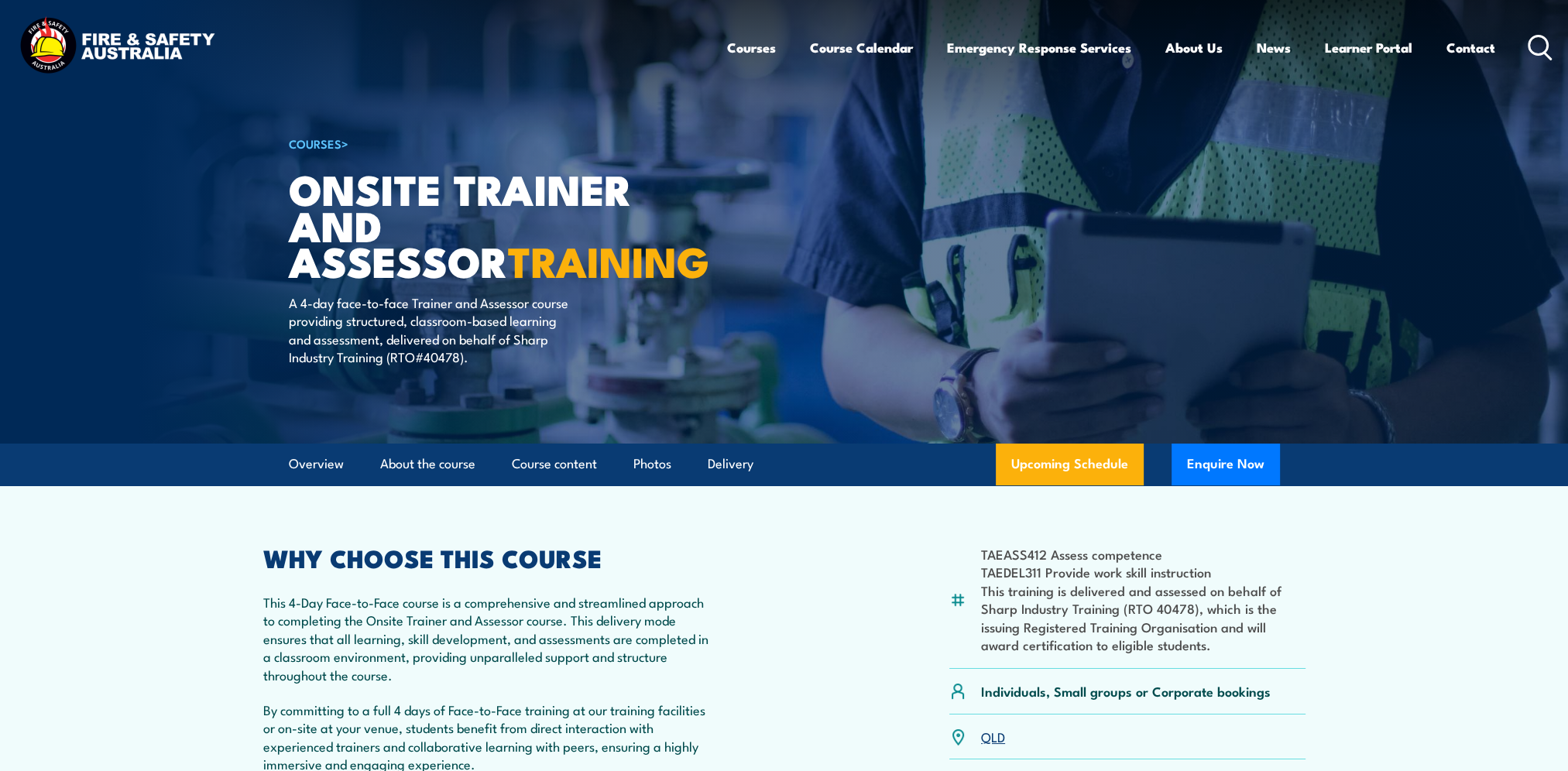
scroll to position [155, 0]
